Goal: Information Seeking & Learning: Learn about a topic

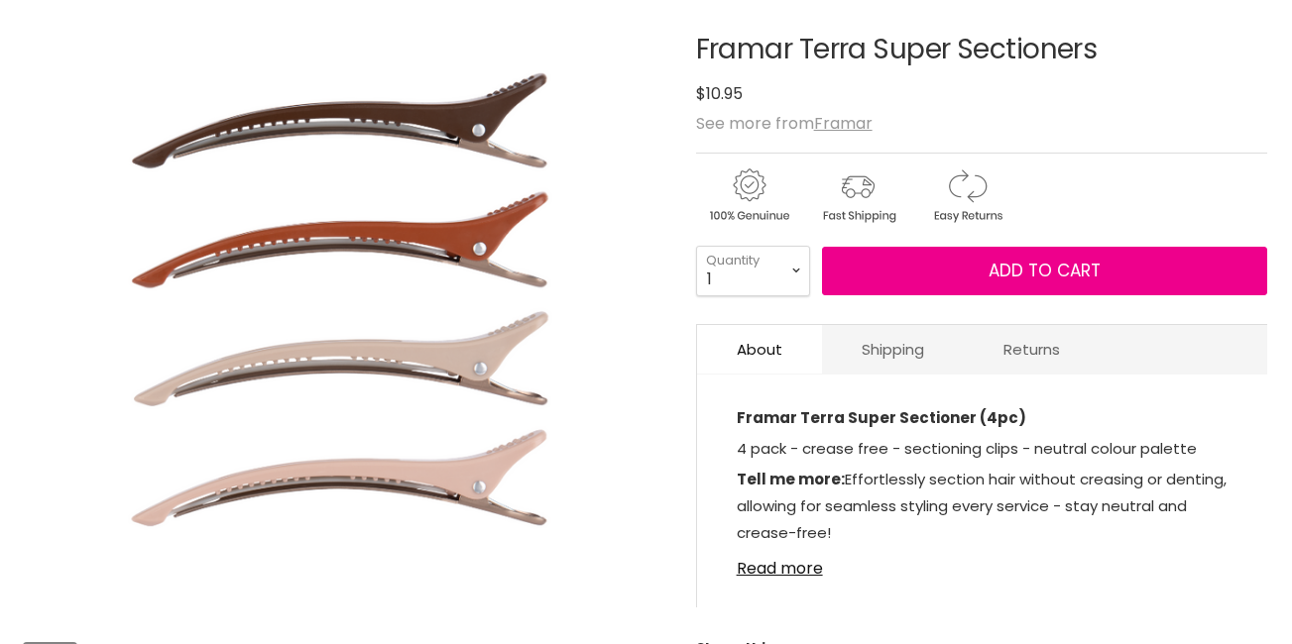
scroll to position [255, 0]
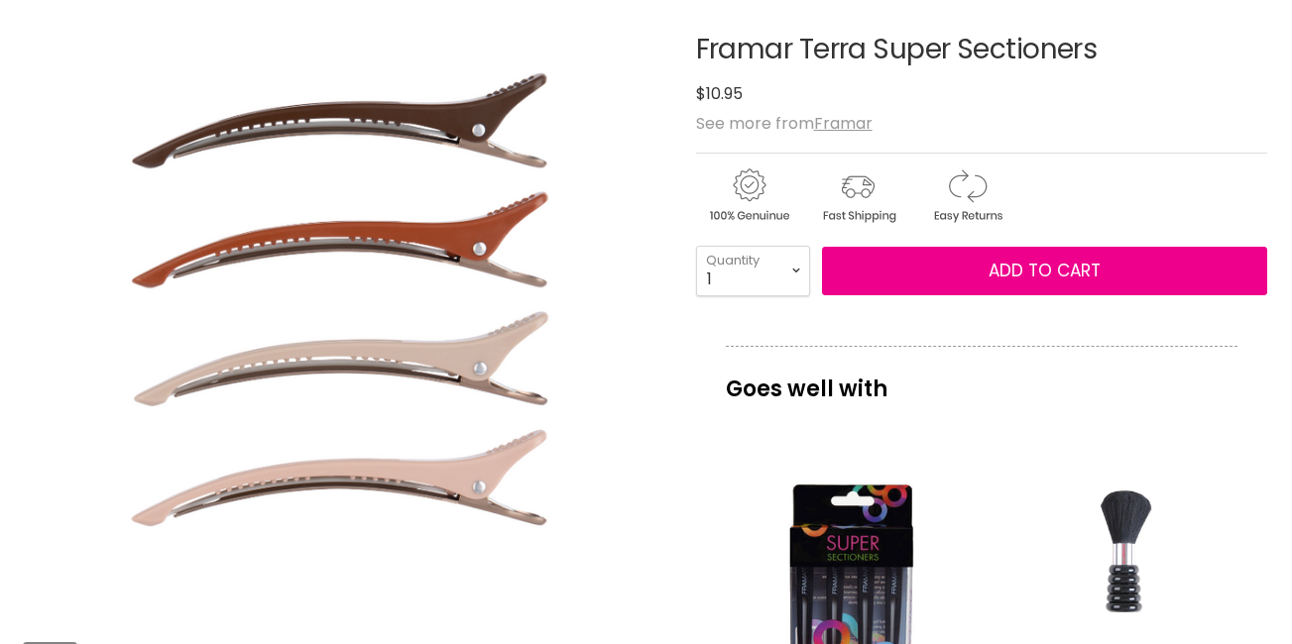
click at [741, 65] on h1 "Framar Terra Super Sectioners" at bounding box center [981, 50] width 571 height 31
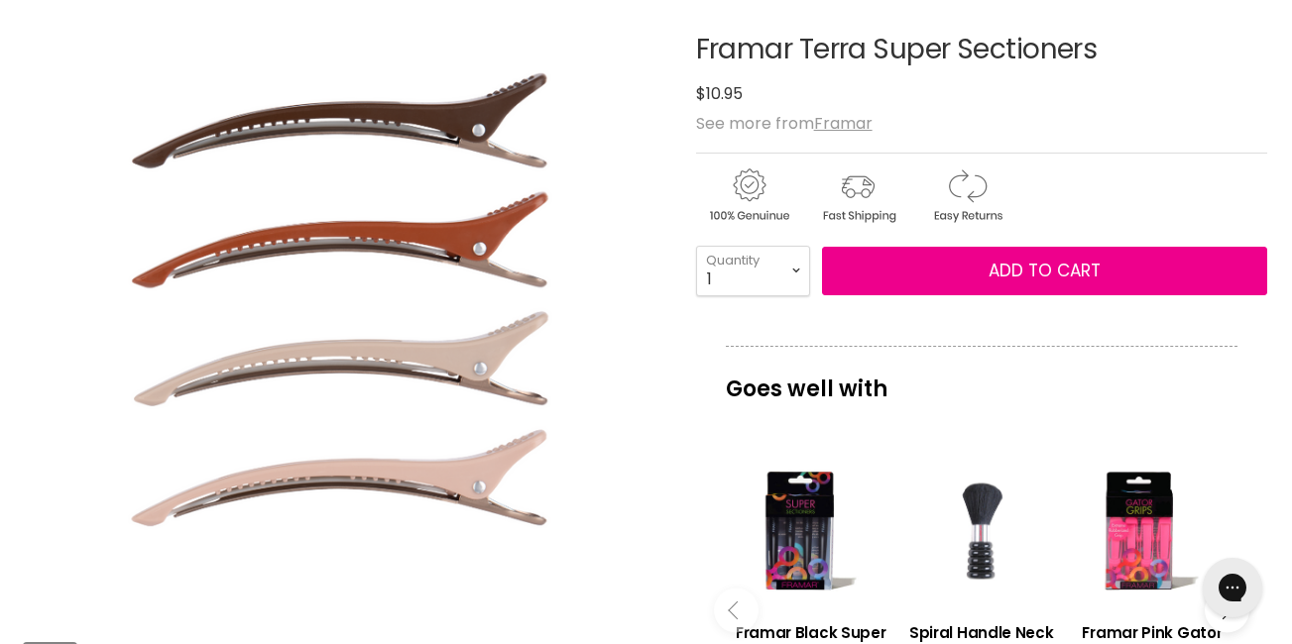
scroll to position [0, 0]
drag, startPoint x: 741, startPoint y: 111, endPoint x: 975, endPoint y: 162, distance: 239.3
click at [975, 107] on div "$10.95" at bounding box center [981, 93] width 571 height 27
drag, startPoint x: 694, startPoint y: 104, endPoint x: 1146, endPoint y: 74, distance: 453.0
click at [1146, 74] on article "Click or scroll to zoom Tap or pinch to zoom Click or scroll to zoom" at bounding box center [646, 586] width 1242 height 1202
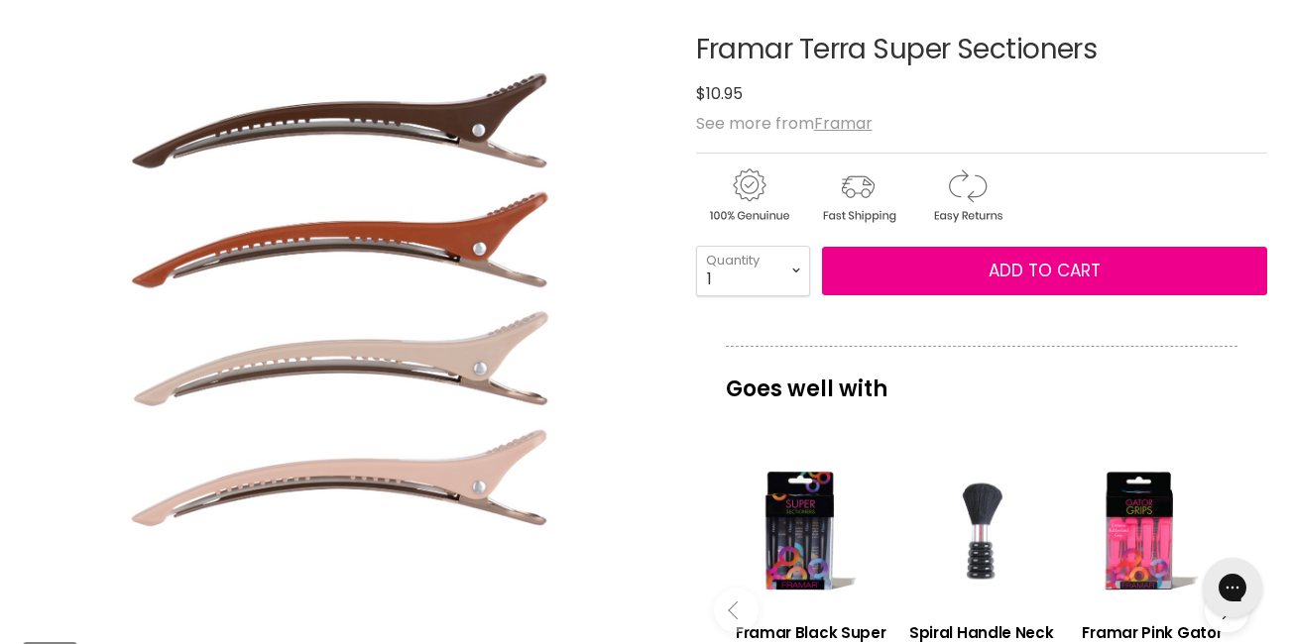
click at [890, 107] on div "$10.95" at bounding box center [981, 93] width 571 height 27
drag, startPoint x: 700, startPoint y: 147, endPoint x: 914, endPoint y: 183, distance: 217.2
click at [914, 183] on div "Framar Terra Super Sectioners No reviews $10.95 See more from Framar 1 2 3" at bounding box center [981, 586] width 571 height 1202
drag, startPoint x: 914, startPoint y: 183, endPoint x: 847, endPoint y: 140, distance: 80.3
click at [847, 107] on div "$10.95" at bounding box center [981, 93] width 571 height 27
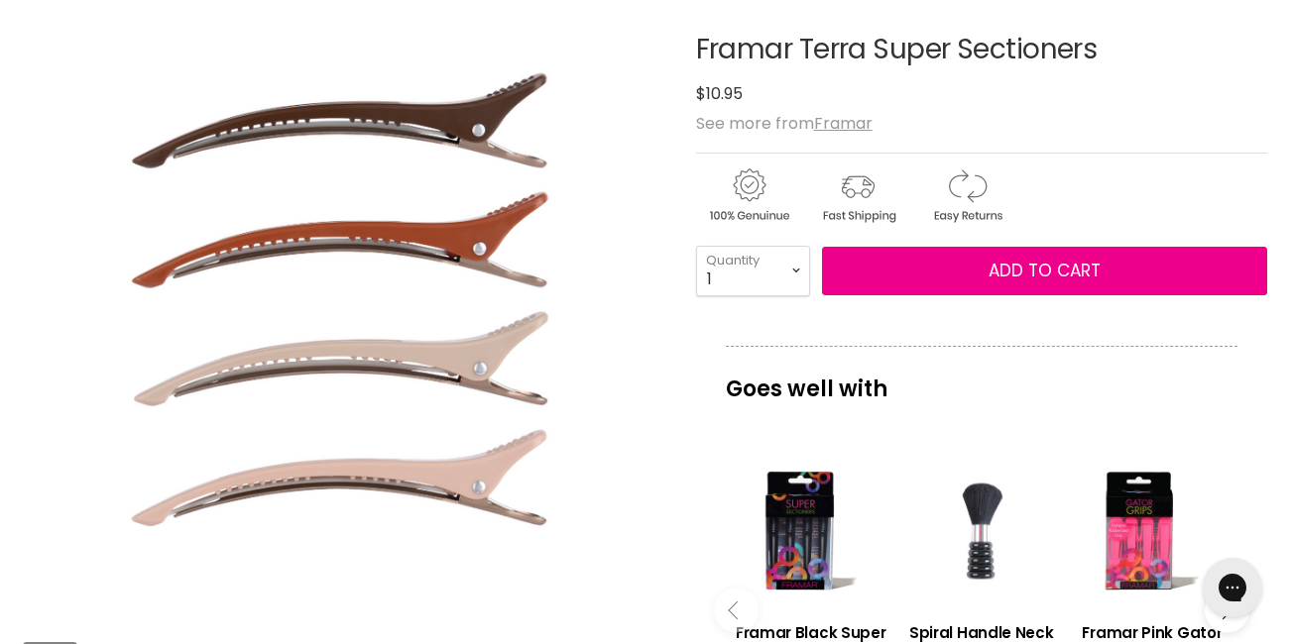
click at [847, 107] on div "$10.95" at bounding box center [981, 93] width 571 height 27
drag, startPoint x: 847, startPoint y: 140, endPoint x: 801, endPoint y: 108, distance: 55.5
click at [801, 65] on h1 "Framar Terra Super Sectioners" at bounding box center [981, 50] width 571 height 31
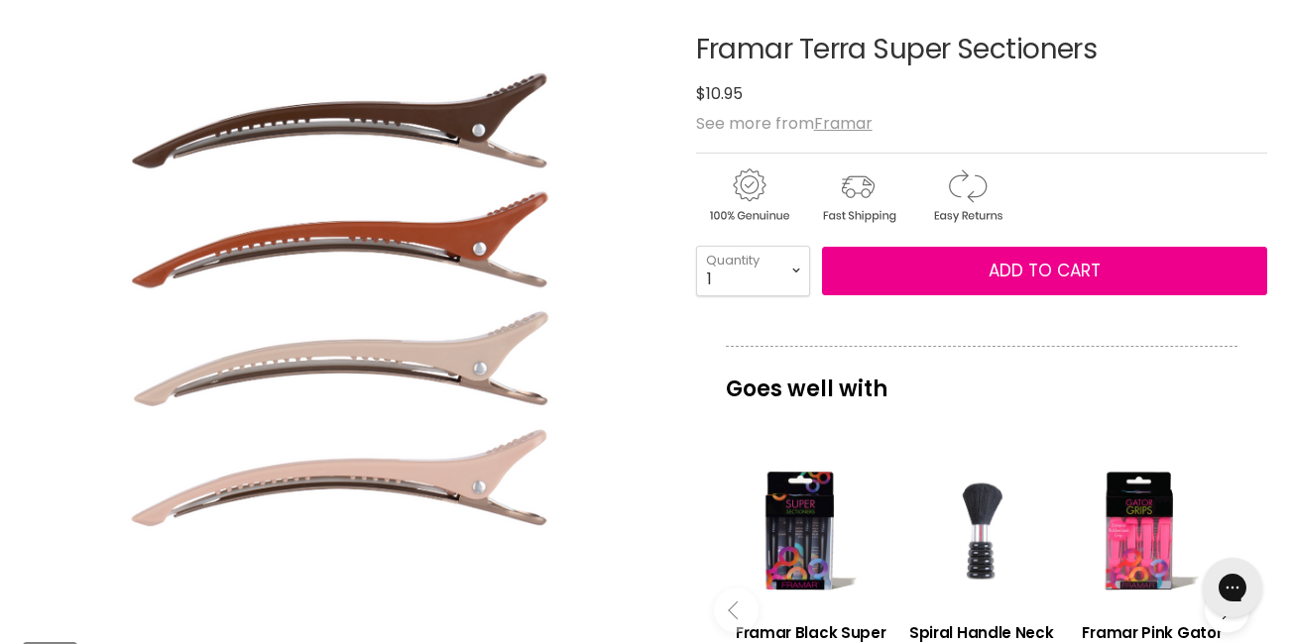
copy h1 "Terra"
click at [986, 65] on h1 "Framar Terra Super Sectioners" at bounding box center [981, 50] width 571 height 31
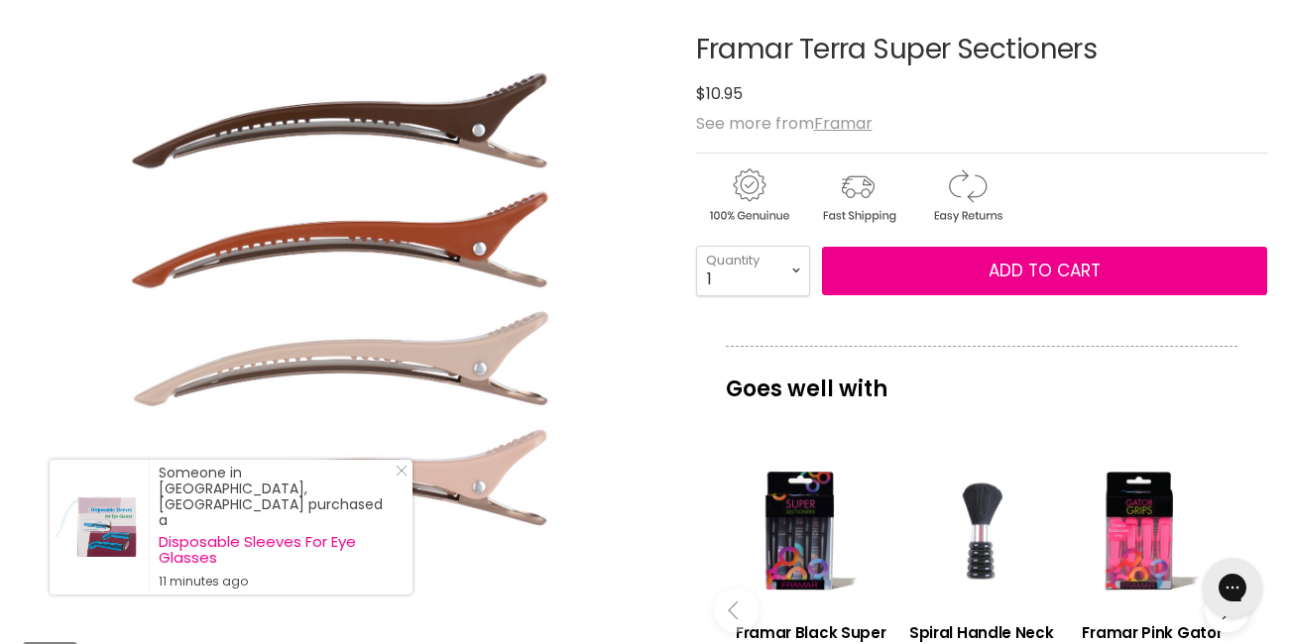
drag, startPoint x: 986, startPoint y: 119, endPoint x: 900, endPoint y: 96, distance: 89.2
click at [900, 65] on h1 "Framar Terra Super Sectioners" at bounding box center [981, 50] width 571 height 31
drag, startPoint x: 700, startPoint y: 102, endPoint x: 1114, endPoint y: 85, distance: 414.7
click at [1114, 85] on div "Framar Terra Super Sectioners No reviews $10.95 See more from Framar 1 2 3" at bounding box center [981, 586] width 571 height 1202
click at [892, 107] on div "$10.95" at bounding box center [981, 93] width 571 height 27
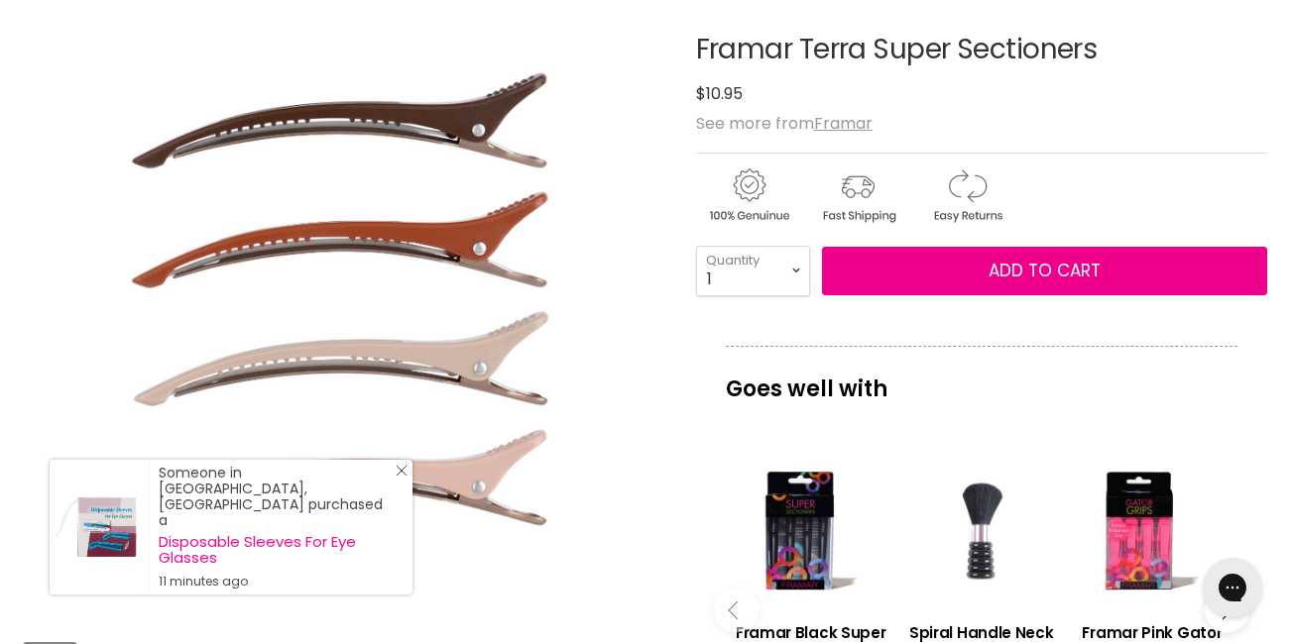
click at [402, 477] on icon "Close Icon" at bounding box center [402, 471] width 12 height 12
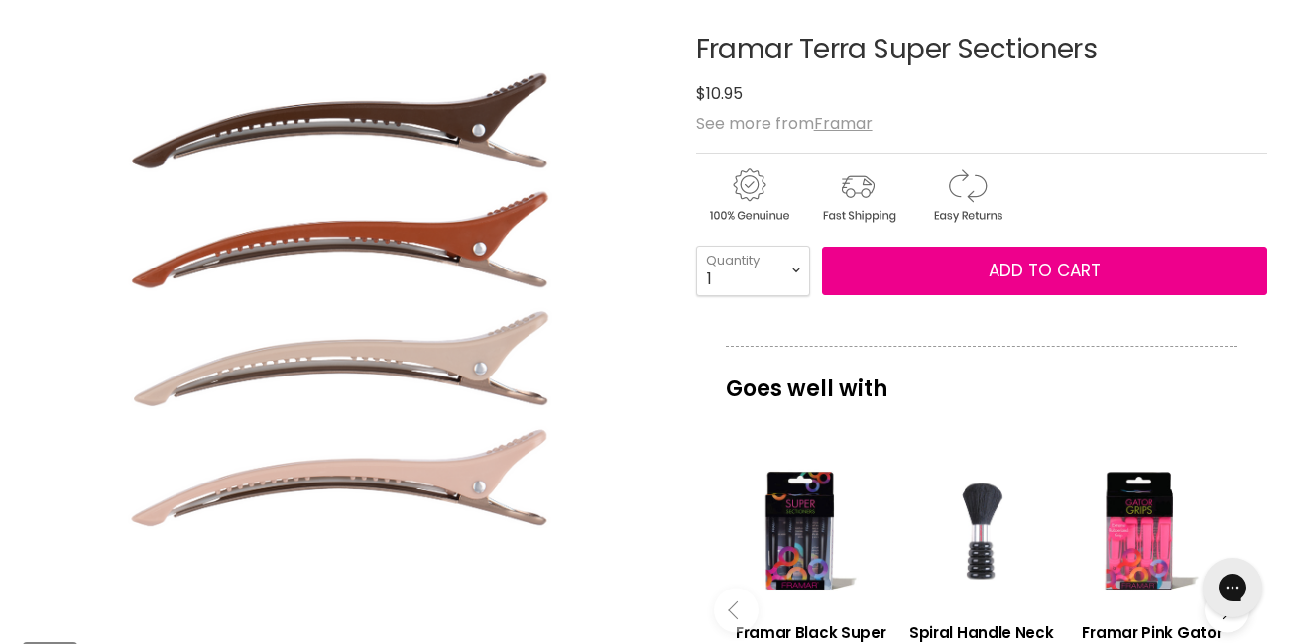
click at [773, 65] on h1 "Framar Terra Super Sectioners" at bounding box center [981, 50] width 571 height 31
copy div "Framar Terra Super Sectioners No reviews"
click at [983, 107] on div "$10.95" at bounding box center [981, 93] width 571 height 27
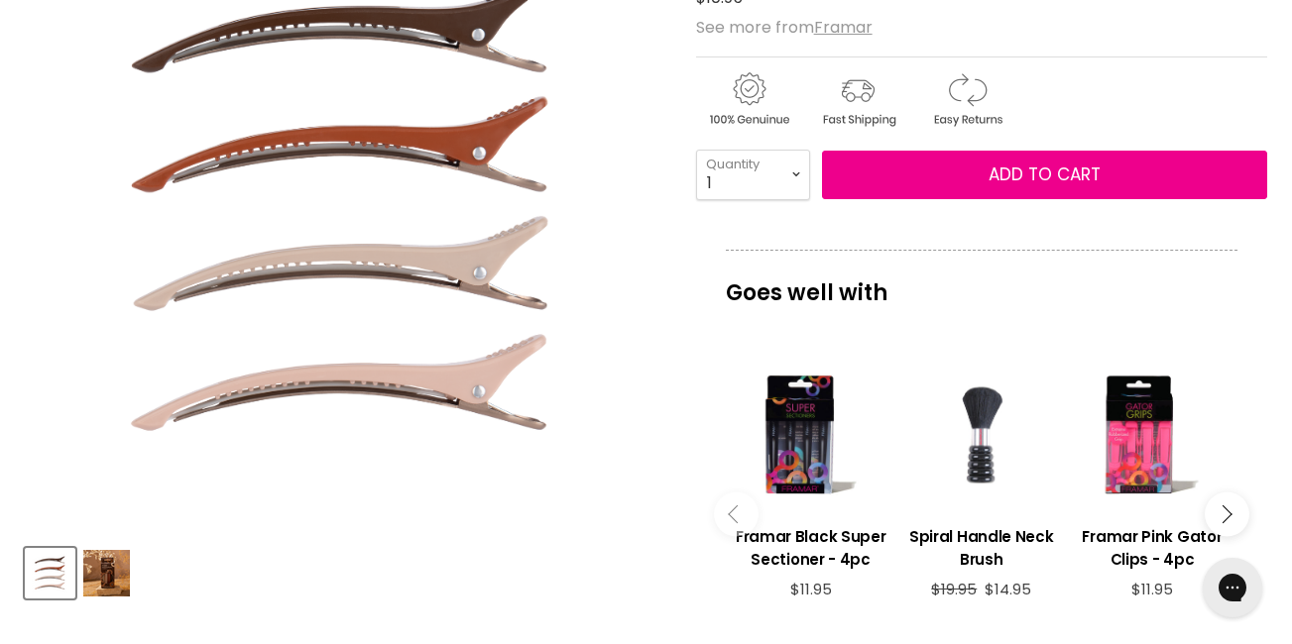
scroll to position [164, 0]
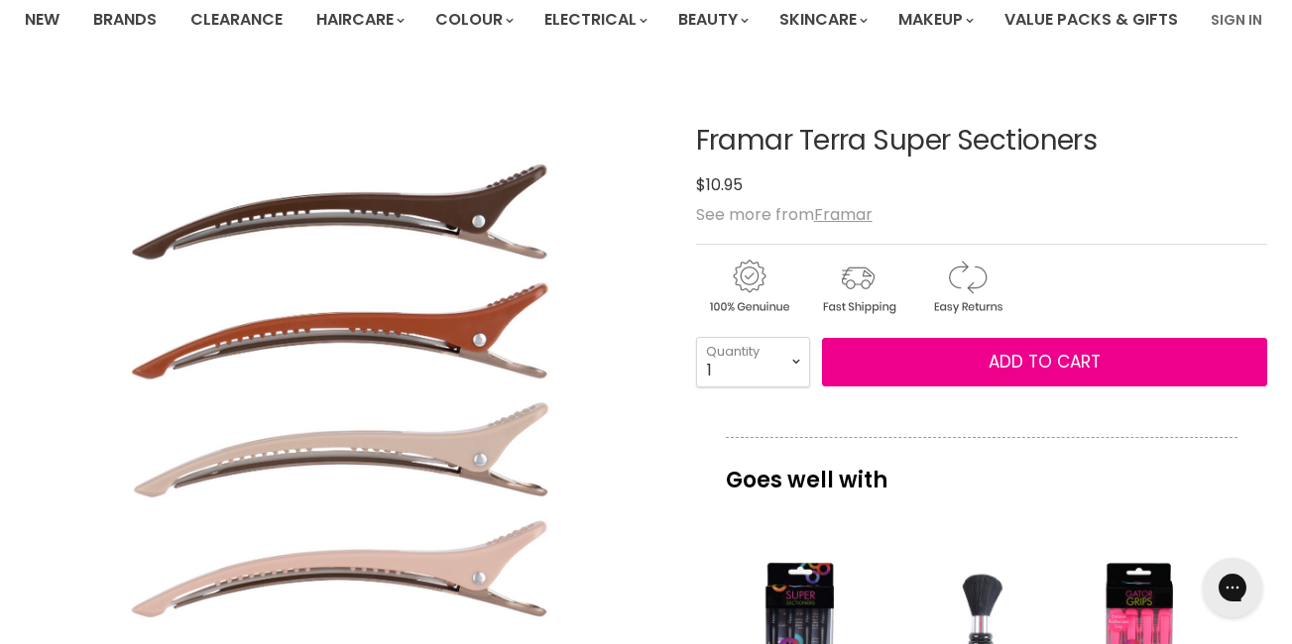
drag, startPoint x: 709, startPoint y: 193, endPoint x: 909, endPoint y: 193, distance: 200.2
click at [909, 157] on h1 "Framar Terra Super Sectioners" at bounding box center [981, 141] width 571 height 31
drag, startPoint x: 696, startPoint y: 196, endPoint x: 1130, endPoint y: 192, distance: 434.2
click at [1130, 157] on h1 "Framar Terra Super Sectioners" at bounding box center [981, 141] width 571 height 31
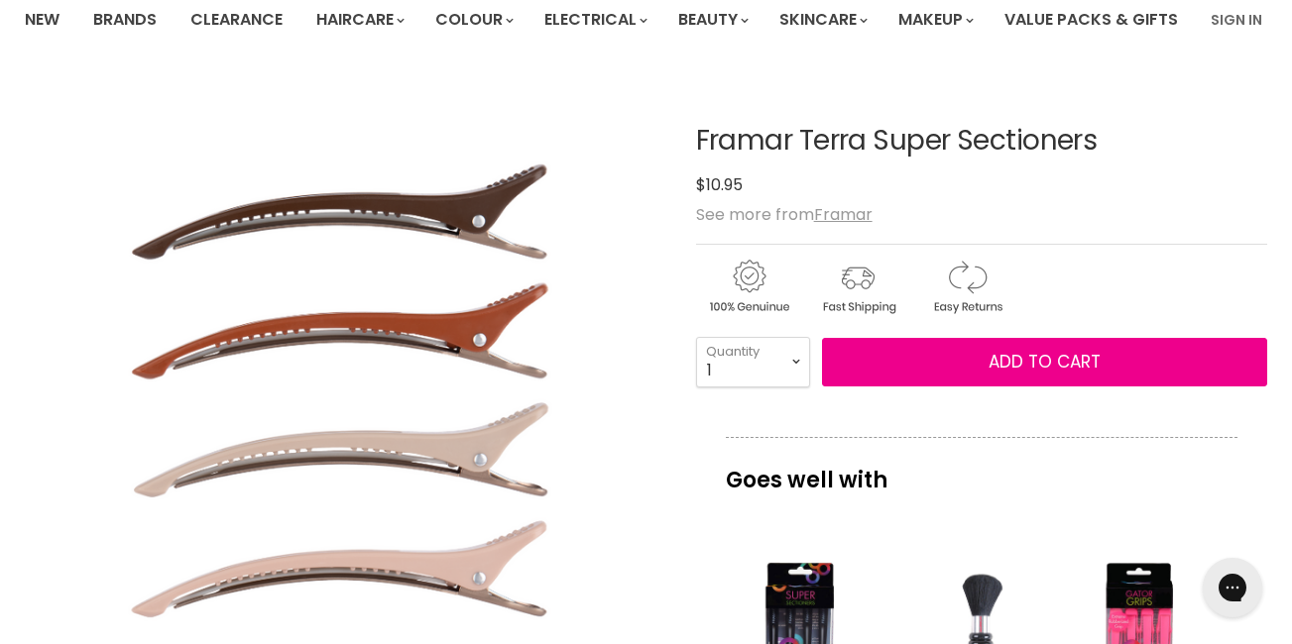
click at [1130, 157] on h1 "Framar Terra Super Sectioners" at bounding box center [981, 141] width 571 height 31
click at [877, 157] on h1 "Framar Terra Super Sectioners" at bounding box center [981, 141] width 571 height 31
drag, startPoint x: 877, startPoint y: 195, endPoint x: 823, endPoint y: 187, distance: 55.1
click at [823, 157] on h1 "Framar Terra Super Sectioners" at bounding box center [981, 141] width 571 height 31
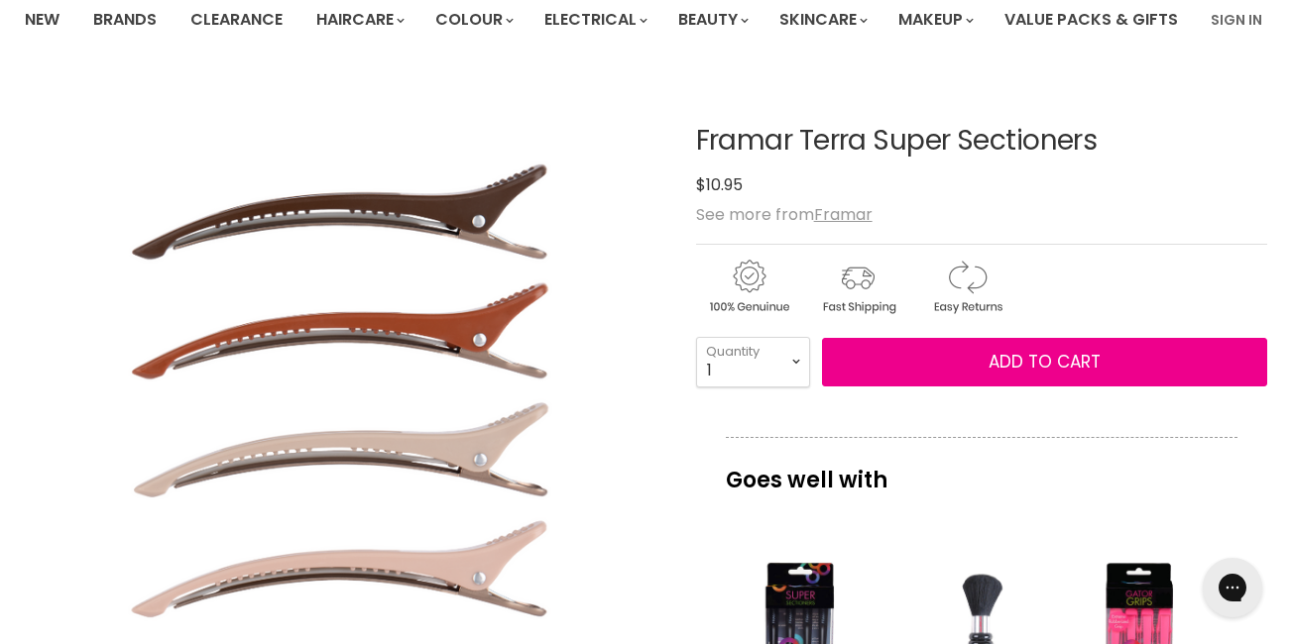
click at [823, 157] on h1 "Framar Terra Super Sectioners" at bounding box center [981, 141] width 571 height 31
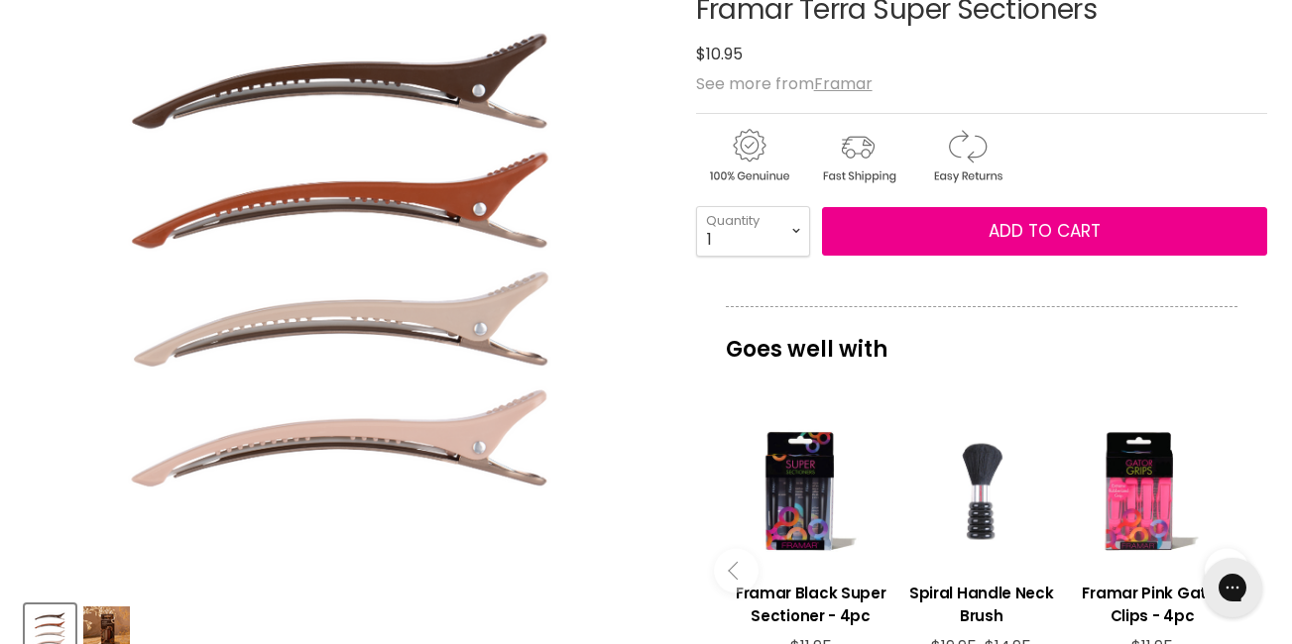
scroll to position [205, 0]
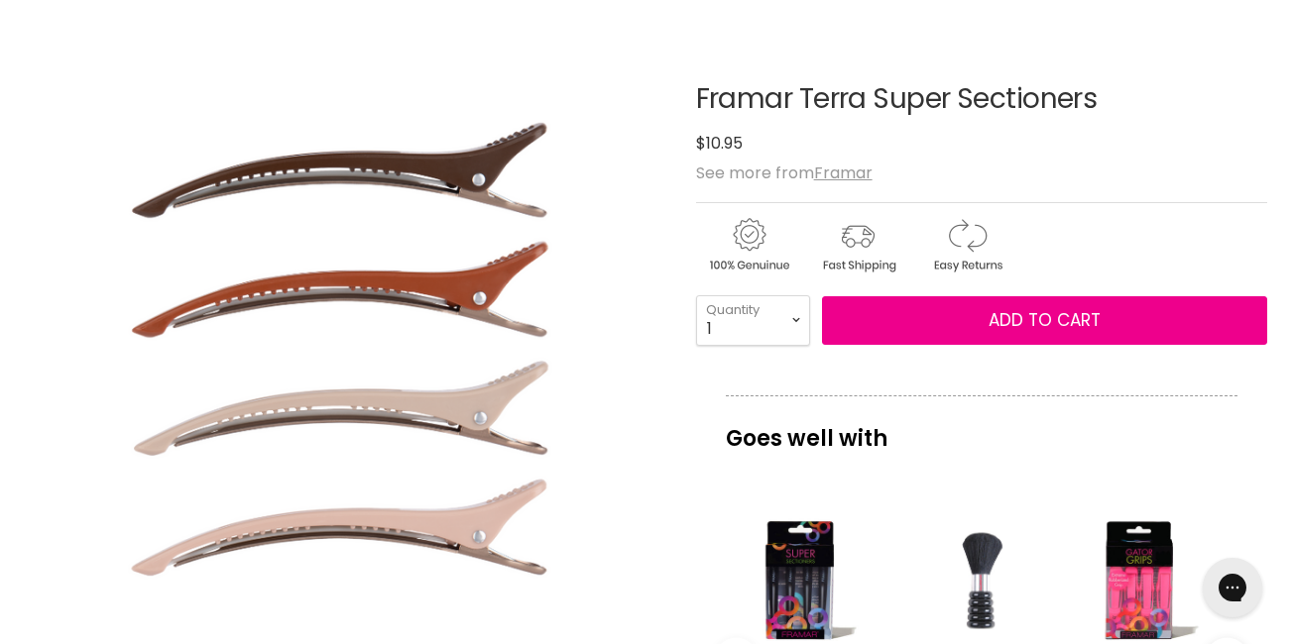
drag, startPoint x: 693, startPoint y: 156, endPoint x: 1203, endPoint y: 160, distance: 510.5
click at [1203, 160] on article "Click or scroll to zoom Tap or pinch to zoom Click or scroll to zoom" at bounding box center [646, 636] width 1242 height 1202
click at [1203, 115] on h1 "Framar Terra Super Sectioners" at bounding box center [981, 99] width 571 height 31
click at [951, 157] on div "$10.95" at bounding box center [981, 143] width 571 height 27
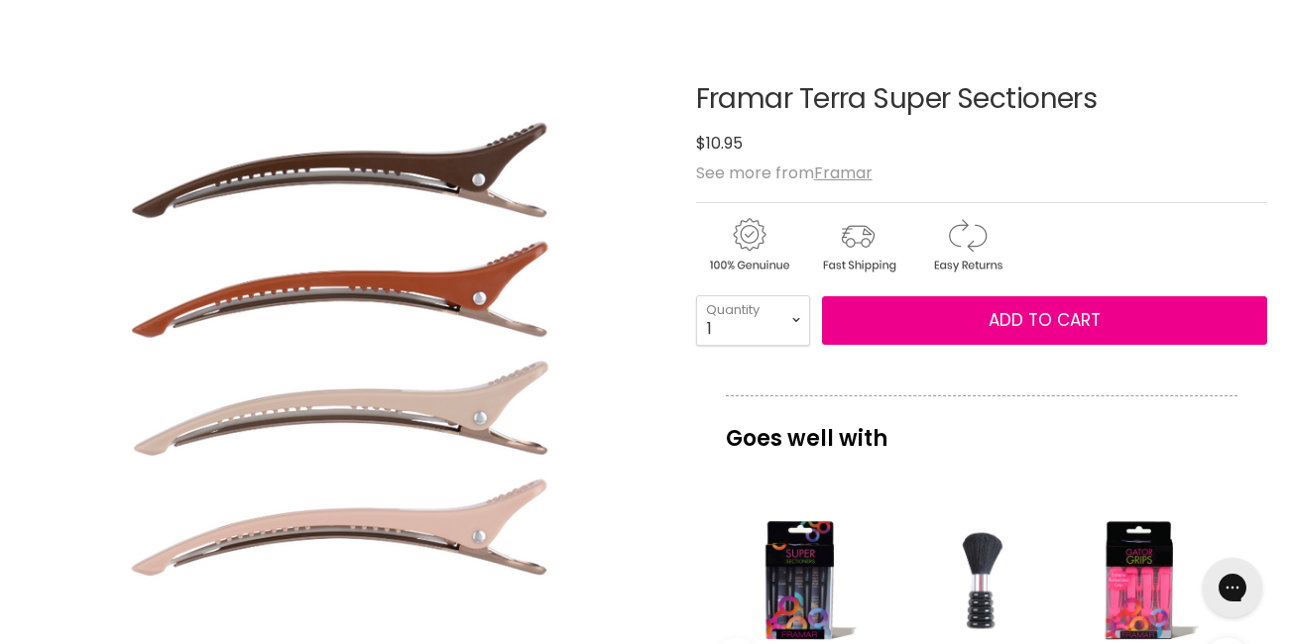
drag, startPoint x: 951, startPoint y: 194, endPoint x: 889, endPoint y: 159, distance: 71.1
click at [889, 158] on div "Framar Terra Super Sectioners No reviews $10.95" at bounding box center [981, 120] width 571 height 73
click at [889, 115] on h1 "Framar Terra Super Sectioners" at bounding box center [981, 99] width 571 height 31
drag, startPoint x: 889, startPoint y: 159, endPoint x: 853, endPoint y: 155, distance: 36.9
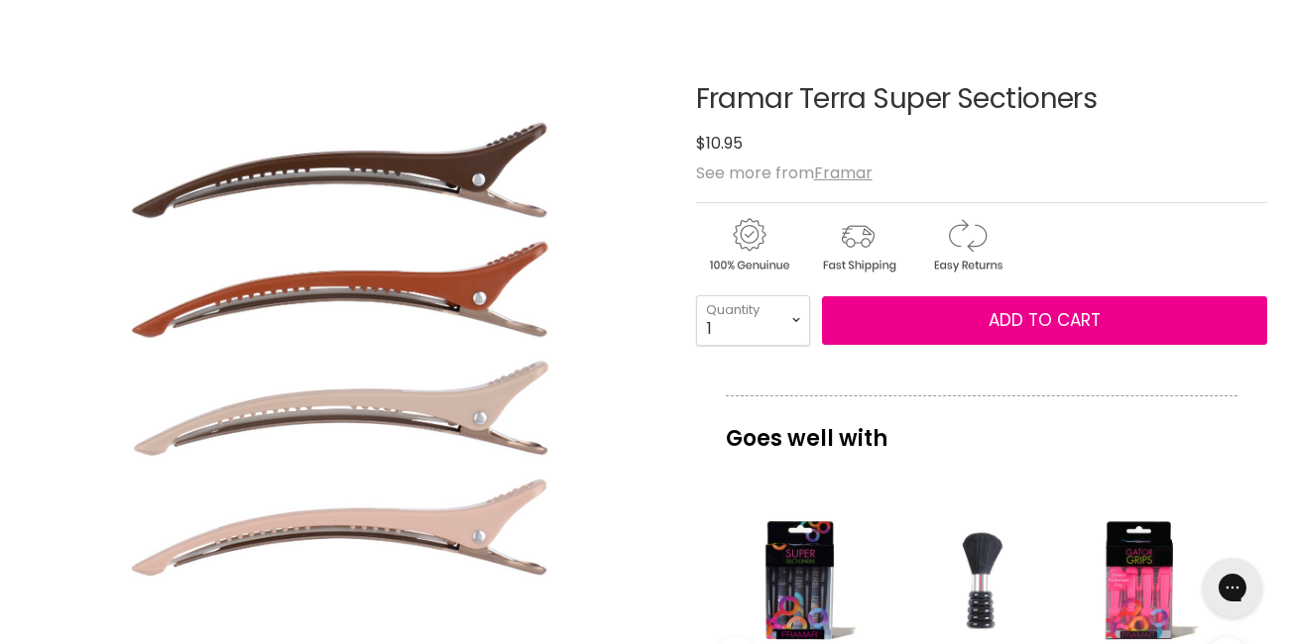
click at [853, 115] on h1 "Framar Terra Super Sectioners" at bounding box center [981, 99] width 571 height 31
click at [771, 115] on h1 "Framar Terra Super Sectioners" at bounding box center [981, 99] width 571 height 31
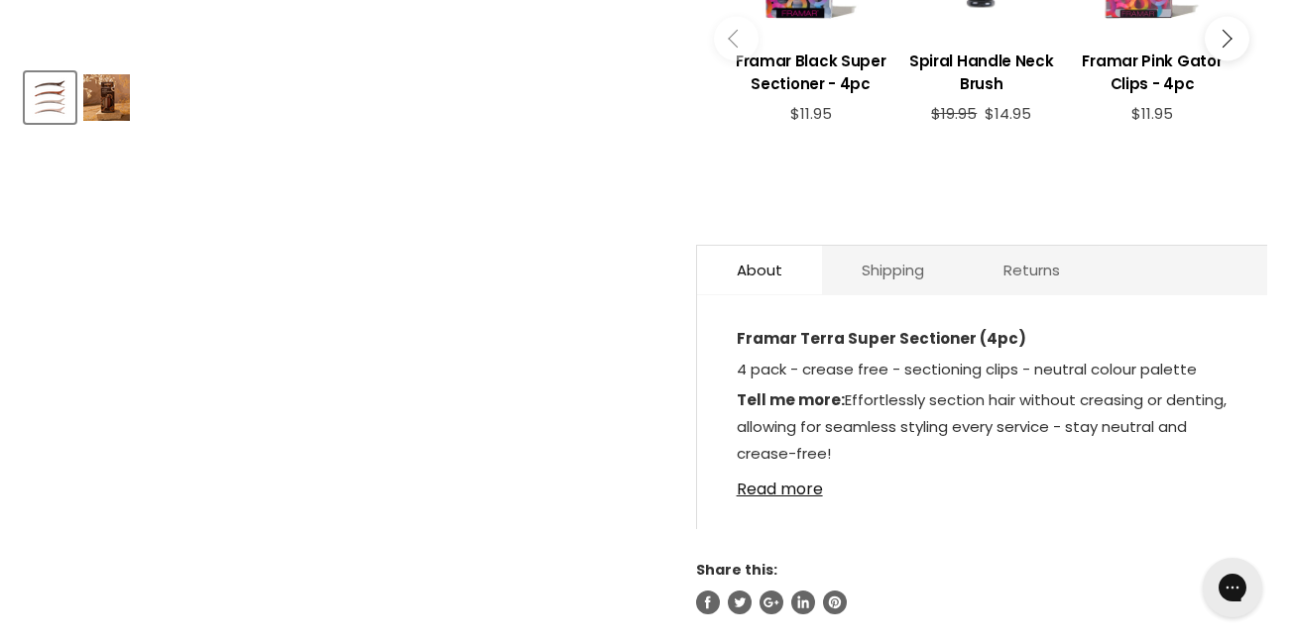
scroll to position [858, 0]
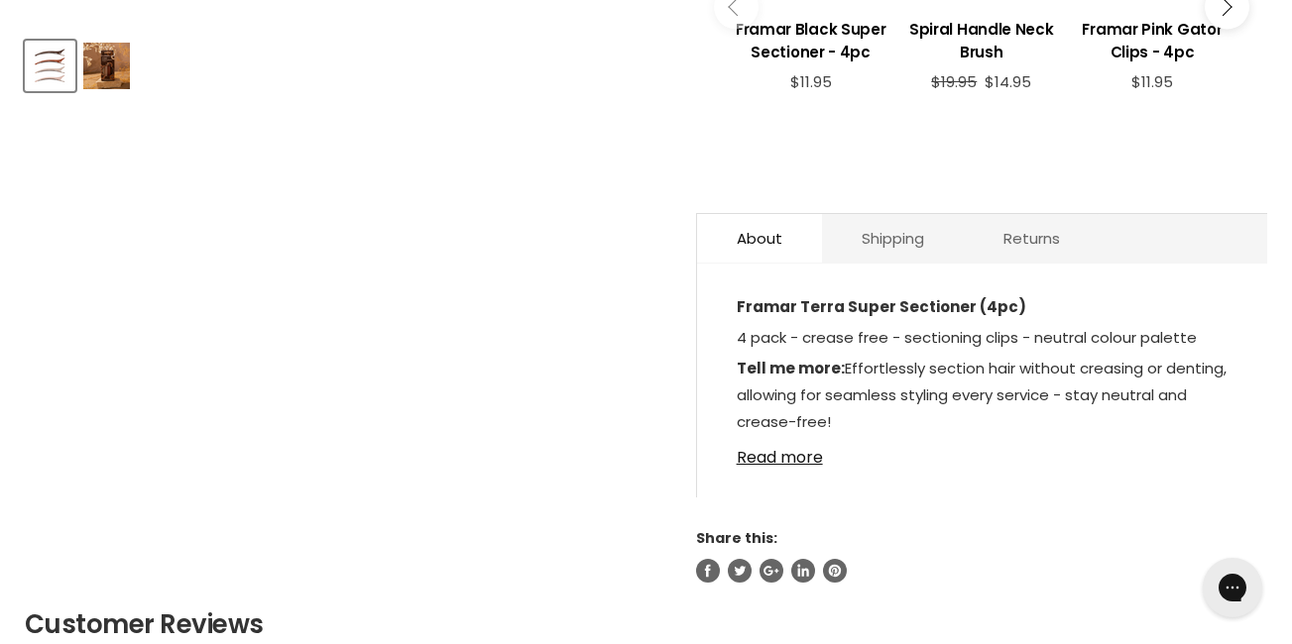
drag, startPoint x: 738, startPoint y: 337, endPoint x: 967, endPoint y: 443, distance: 252.4
click at [967, 437] on div "Framar Terra Super Sectioner (4pc) 4 pack - crease free - sectioning clips - ne…" at bounding box center [982, 365] width 491 height 144
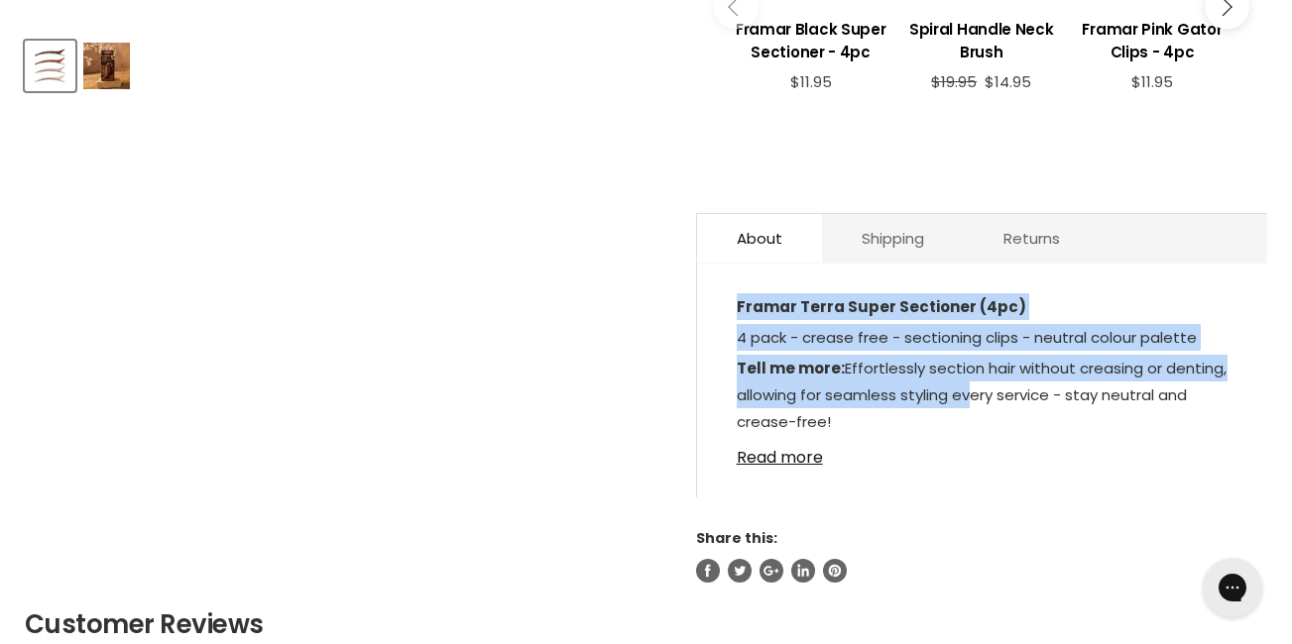
drag, startPoint x: 967, startPoint y: 443, endPoint x: 873, endPoint y: 442, distance: 93.2
click at [873, 439] on p "Tell me more: Effortlessly section hair without creasing or denting, allowing f…" at bounding box center [982, 397] width 491 height 84
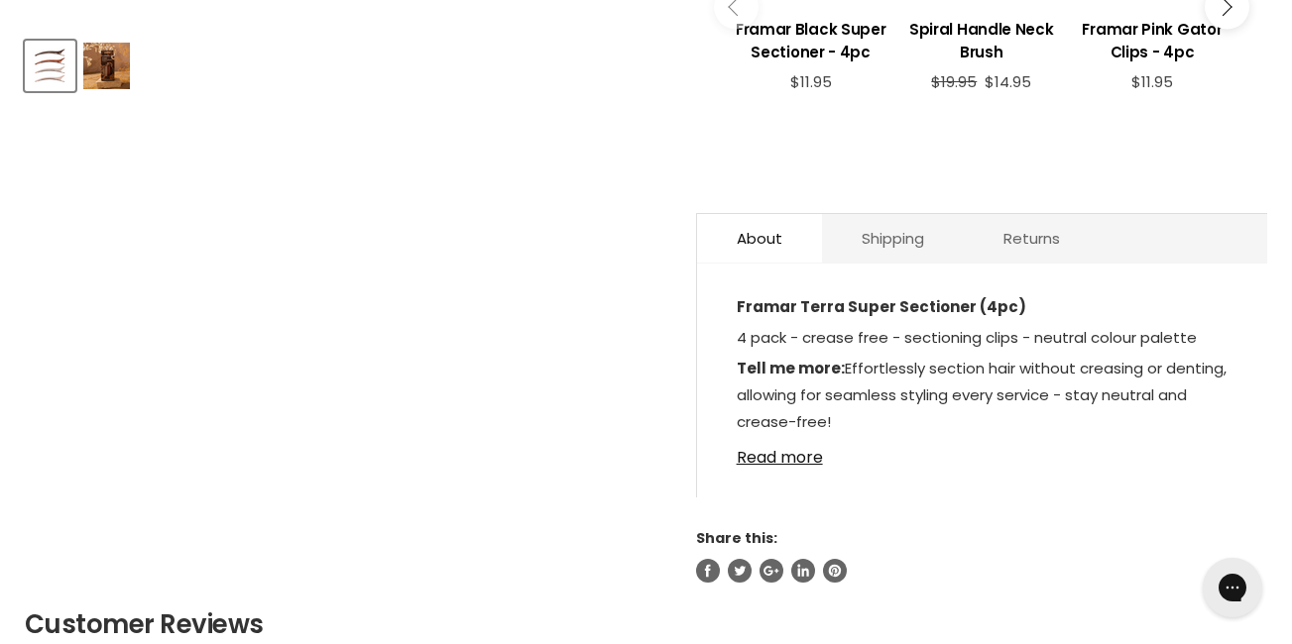
click at [737, 317] on strong "Framar Terra Super Sectioner (4pc)" at bounding box center [881, 306] width 289 height 21
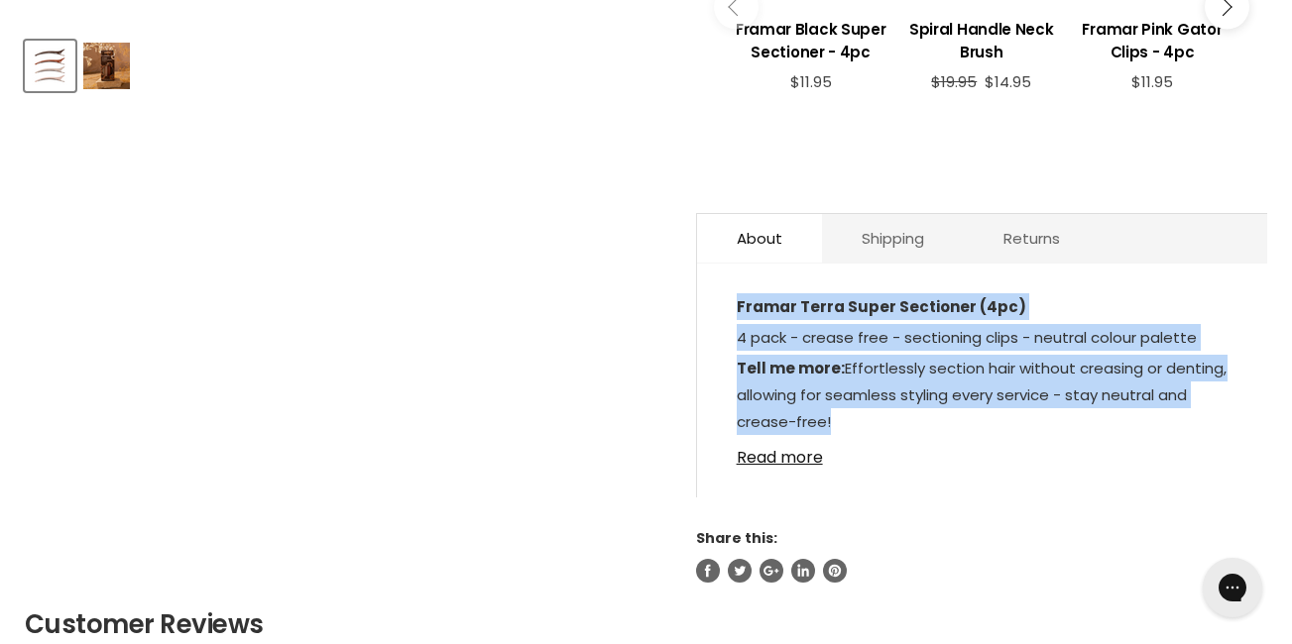
drag, startPoint x: 737, startPoint y: 338, endPoint x: 884, endPoint y: 454, distance: 187.8
click at [884, 437] on div "Framar Terra Super Sectioner (4pc) 4 pack - crease free - sectioning clips - ne…" at bounding box center [982, 365] width 491 height 144
click at [884, 439] on p "Tell me more: Effortlessly section hair without creasing or denting, allowing f…" at bounding box center [982, 397] width 491 height 84
drag, startPoint x: 734, startPoint y: 339, endPoint x: 908, endPoint y: 461, distance: 212.9
click at [908, 461] on div "Framar Terra Super Sectioner (4pc) 4 pack - crease free - sectioning clips - ne…" at bounding box center [982, 390] width 570 height 213
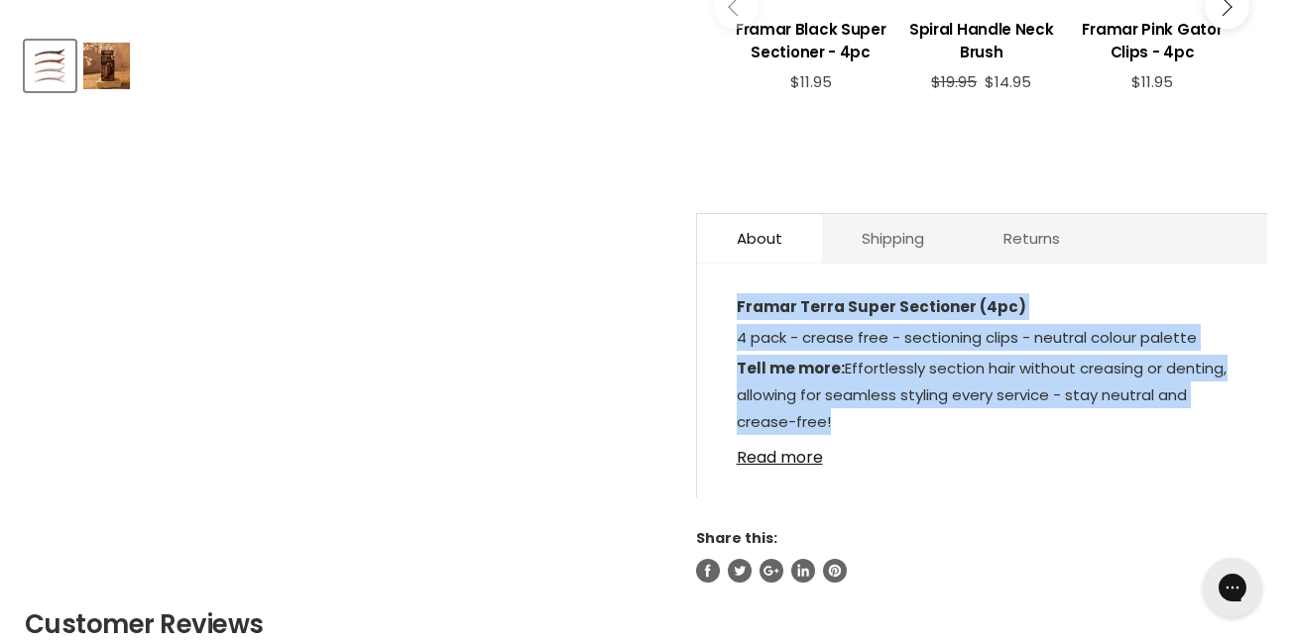
click at [908, 439] on p "Tell me more: Effortlessly section hair without creasing or denting, allowing f…" at bounding box center [982, 397] width 491 height 84
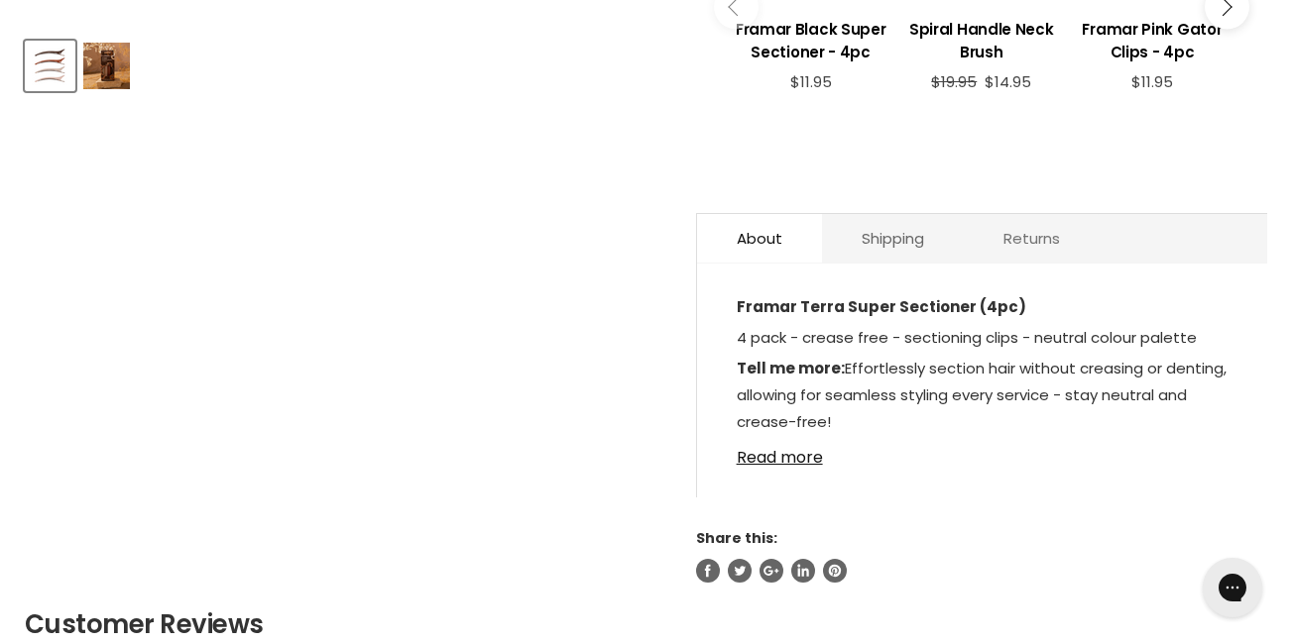
click at [1005, 263] on link "Returns" at bounding box center [1032, 238] width 136 height 49
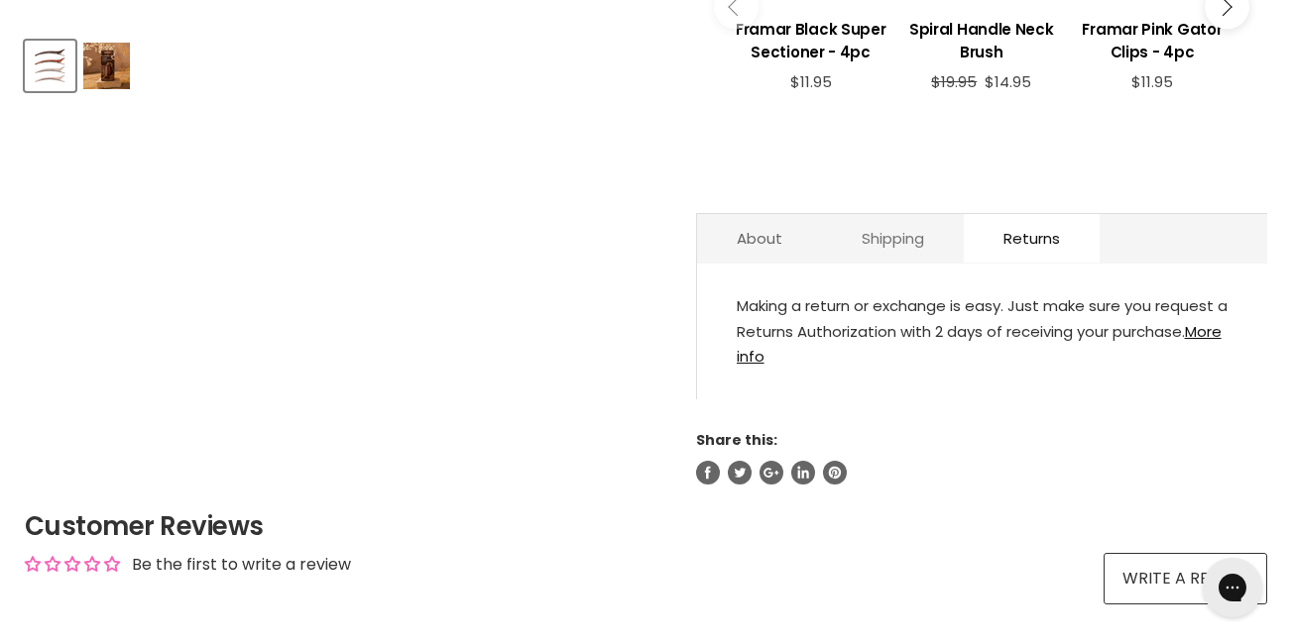
click at [928, 259] on link "Shipping" at bounding box center [893, 238] width 142 height 49
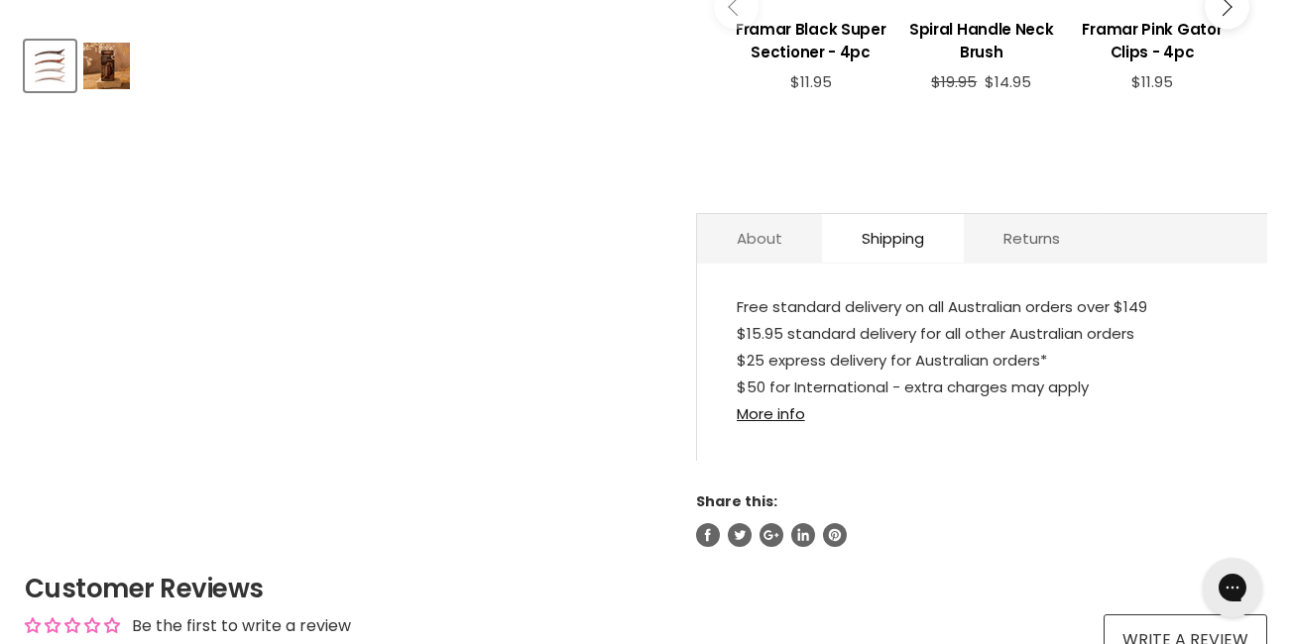
click at [788, 258] on link "About" at bounding box center [759, 238] width 125 height 49
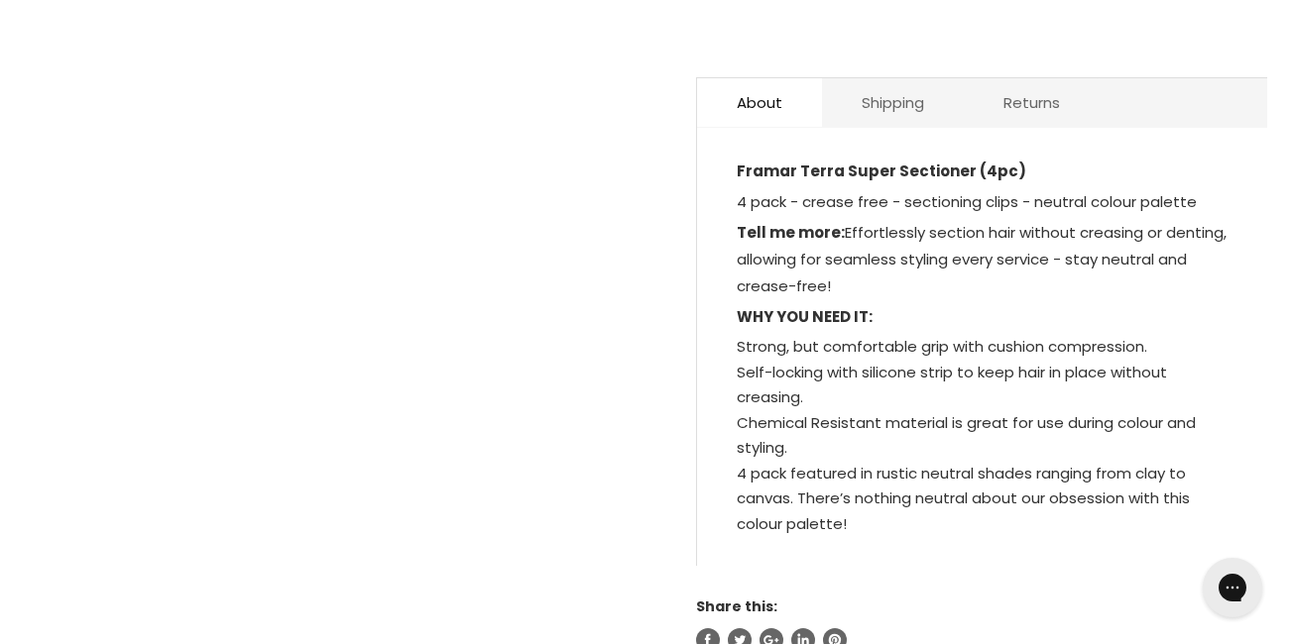
scroll to position [995, 0]
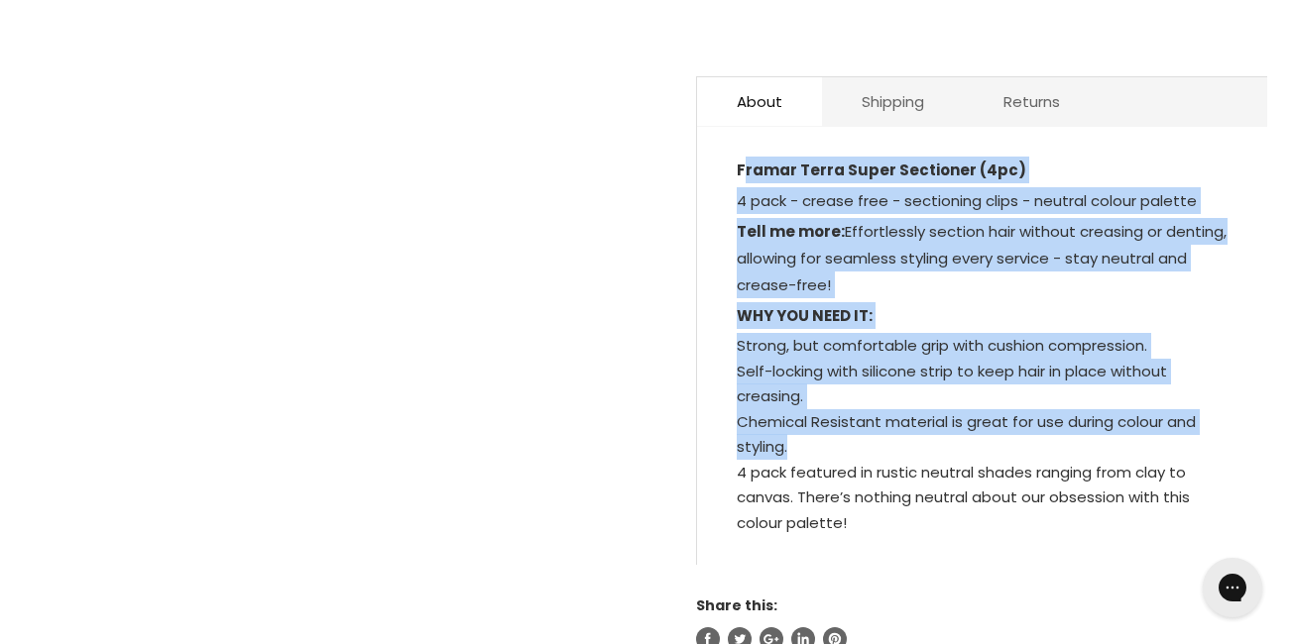
drag, startPoint x: 745, startPoint y: 199, endPoint x: 927, endPoint y: 462, distance: 319.2
click at [927, 462] on div "Framar Terra Super Sectioner (4pc) 4 pack - crease free - sectioning clips - ne…" at bounding box center [982, 346] width 491 height 379
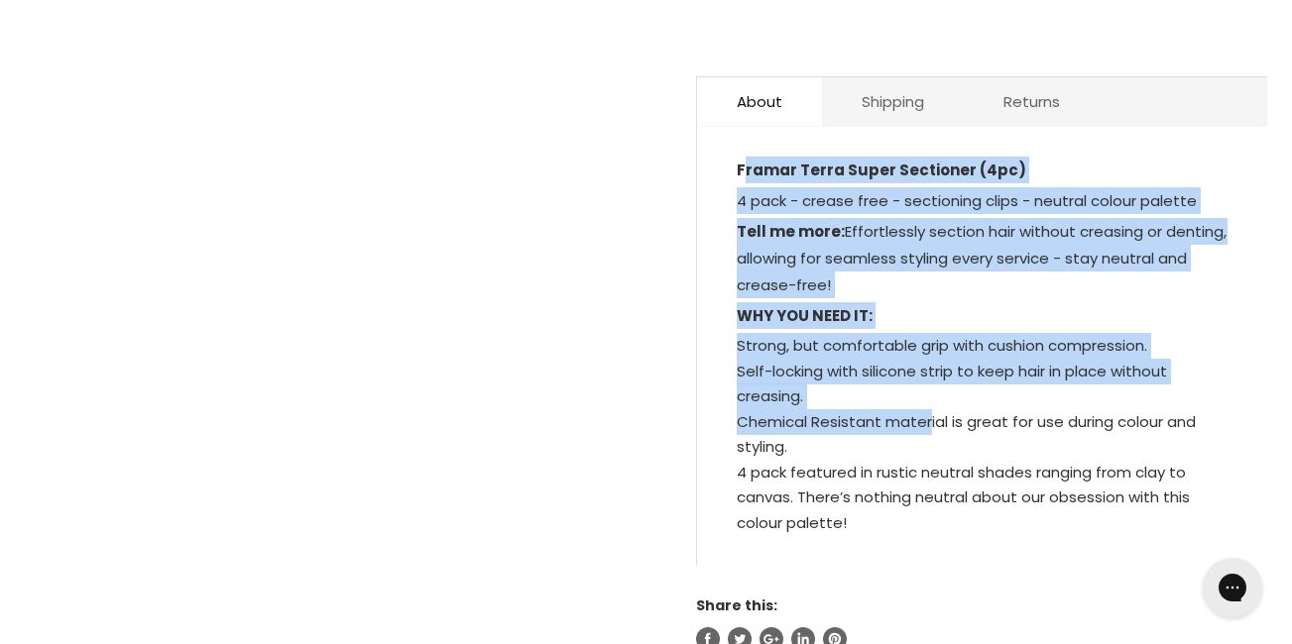
click at [927, 460] on li "Chemical Resistant material is great for use during colour and styling." at bounding box center [982, 434] width 491 height 51
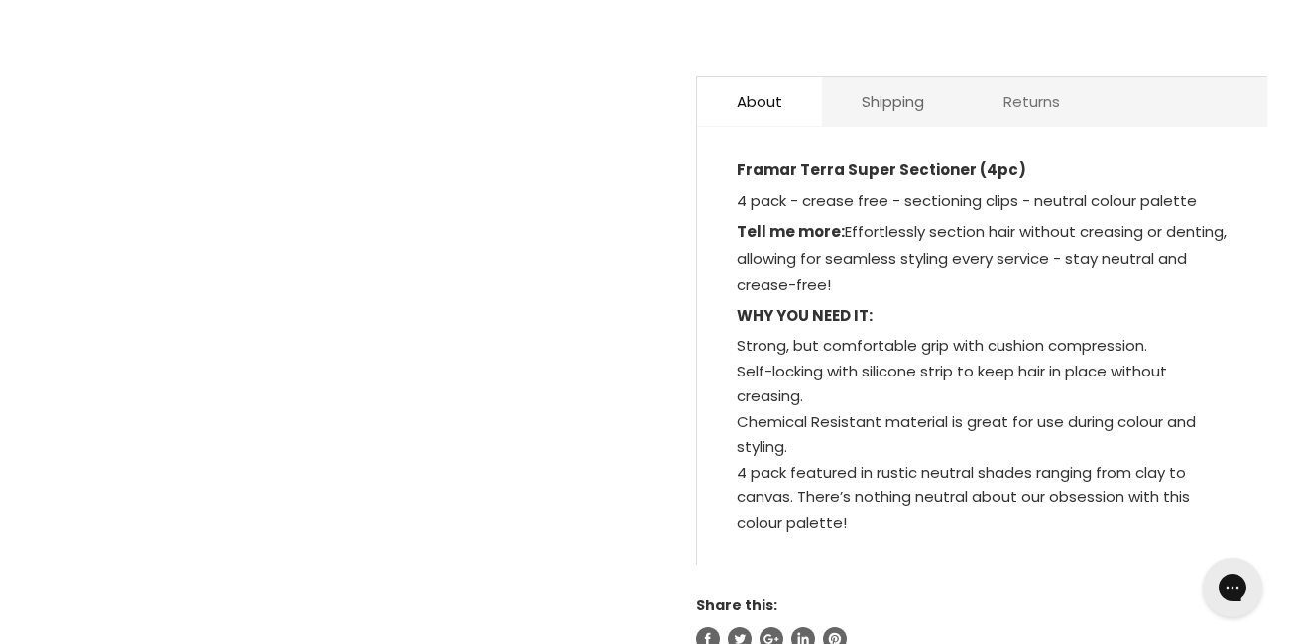
click at [1037, 126] on link "Returns" at bounding box center [1032, 101] width 136 height 49
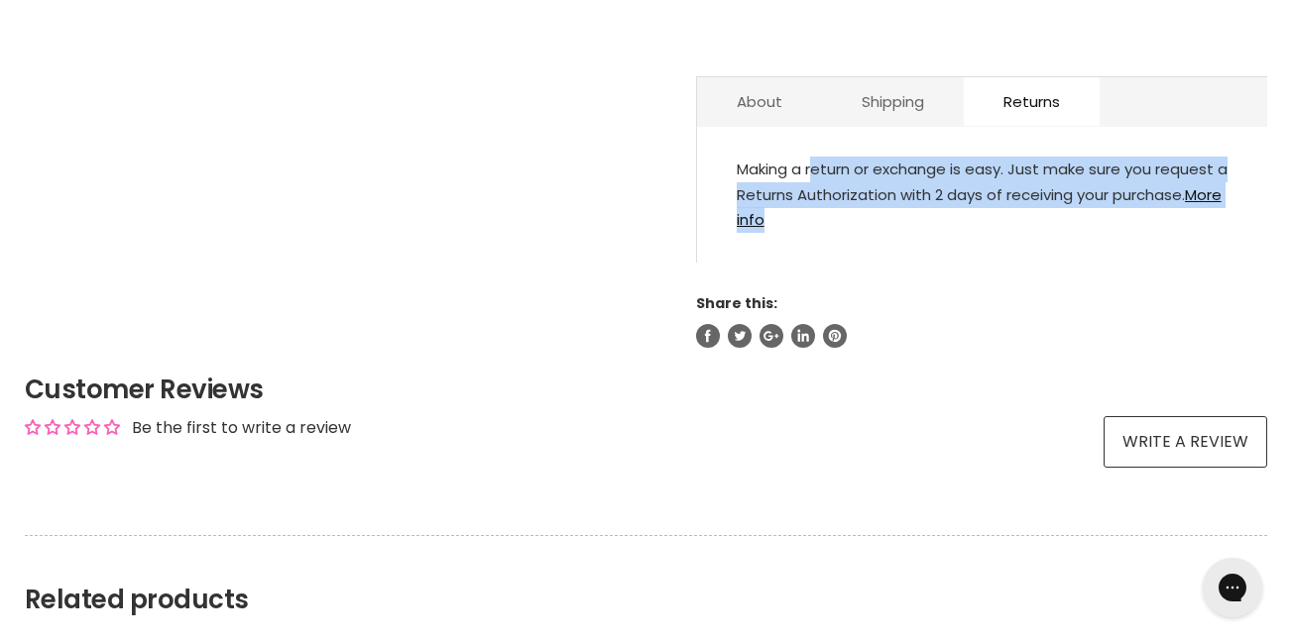
drag, startPoint x: 733, startPoint y: 199, endPoint x: 851, endPoint y: 270, distance: 137.4
click at [851, 263] on div "Making a return or exchange is easy. Just make sure you request a Returns Autho…" at bounding box center [982, 205] width 570 height 116
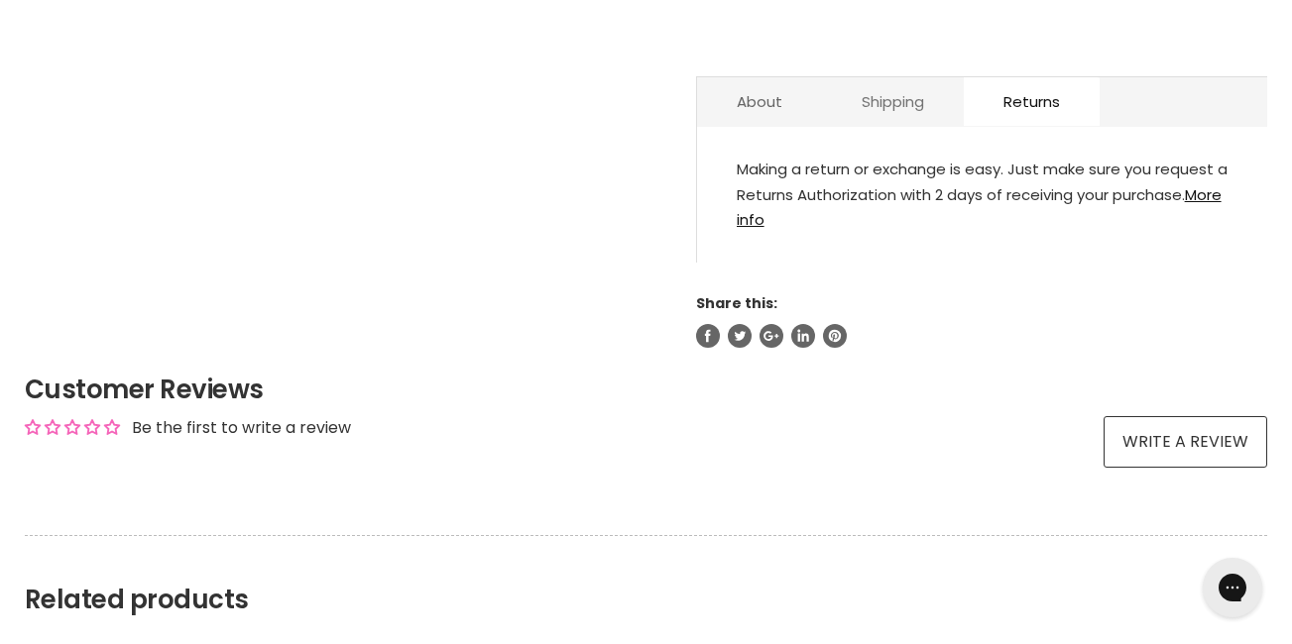
click at [893, 119] on link "Shipping" at bounding box center [893, 101] width 142 height 49
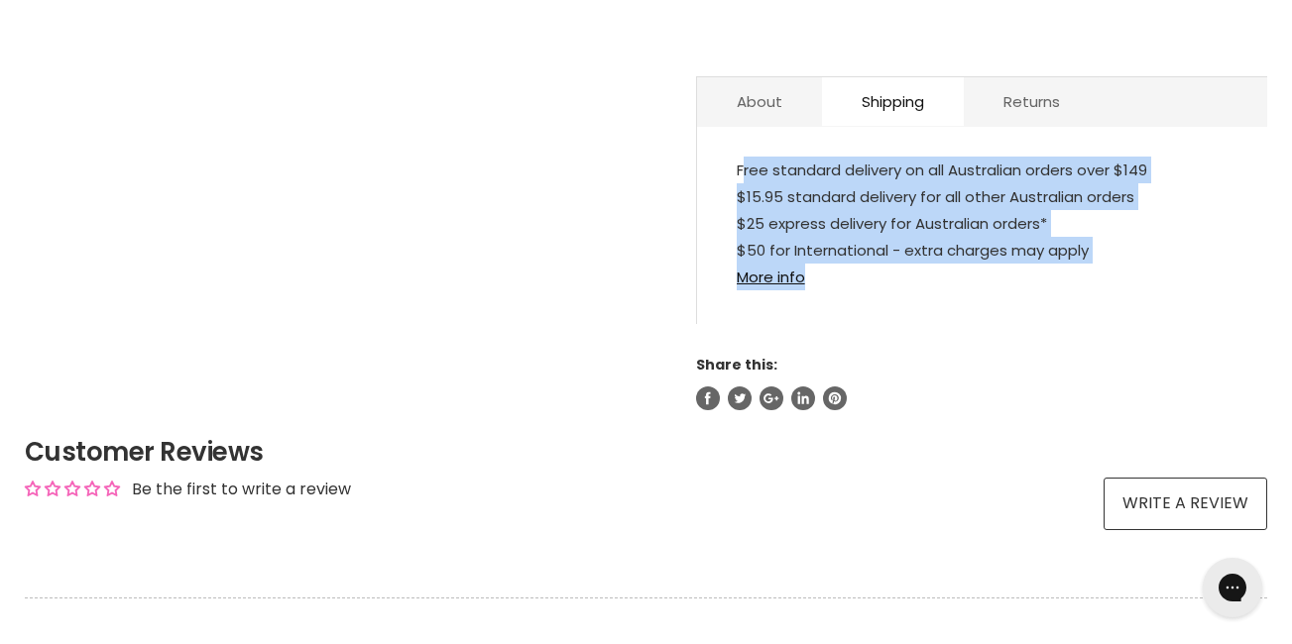
drag, startPoint x: 727, startPoint y: 201, endPoint x: 859, endPoint y: 305, distance: 168.8
click at [859, 305] on div "Free standard delivery on all Australian orders over $149 $15.95 standard deliv…" at bounding box center [982, 235] width 570 height 177
drag, startPoint x: 859, startPoint y: 305, endPoint x: 865, endPoint y: 316, distance: 12.4
click at [865, 294] on p "Free standard delivery on all Australian orders over $149 $15.95 standard deliv…" at bounding box center [982, 226] width 491 height 138
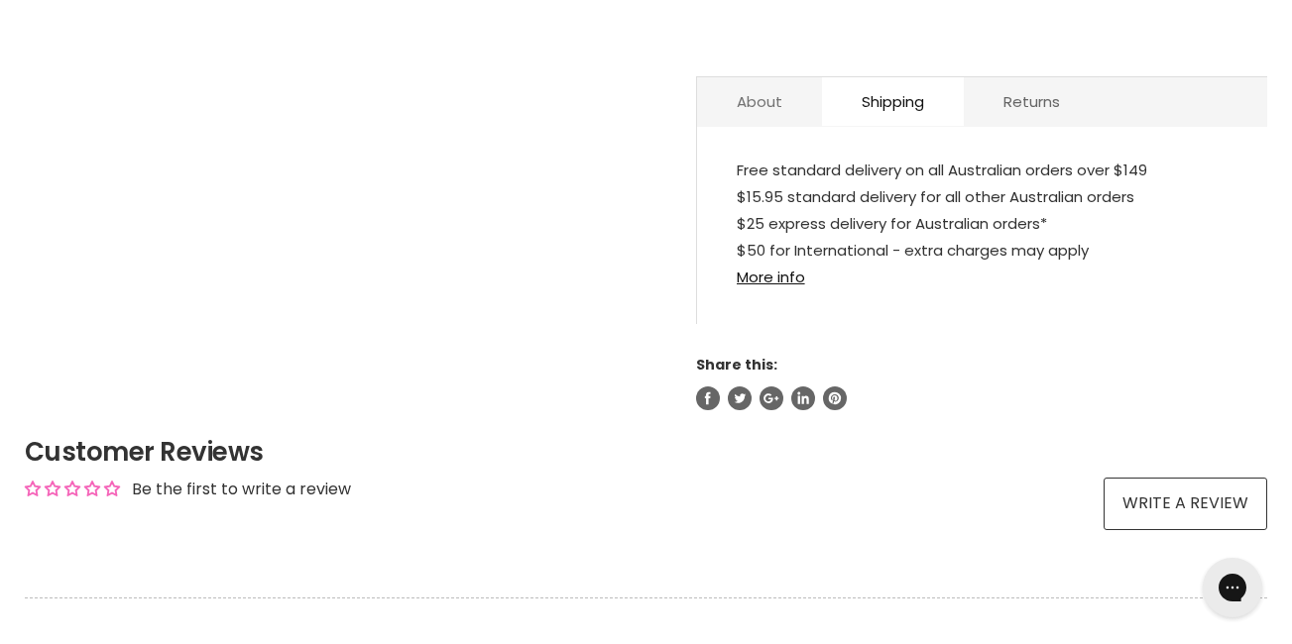
click at [771, 126] on link "About" at bounding box center [759, 101] width 125 height 49
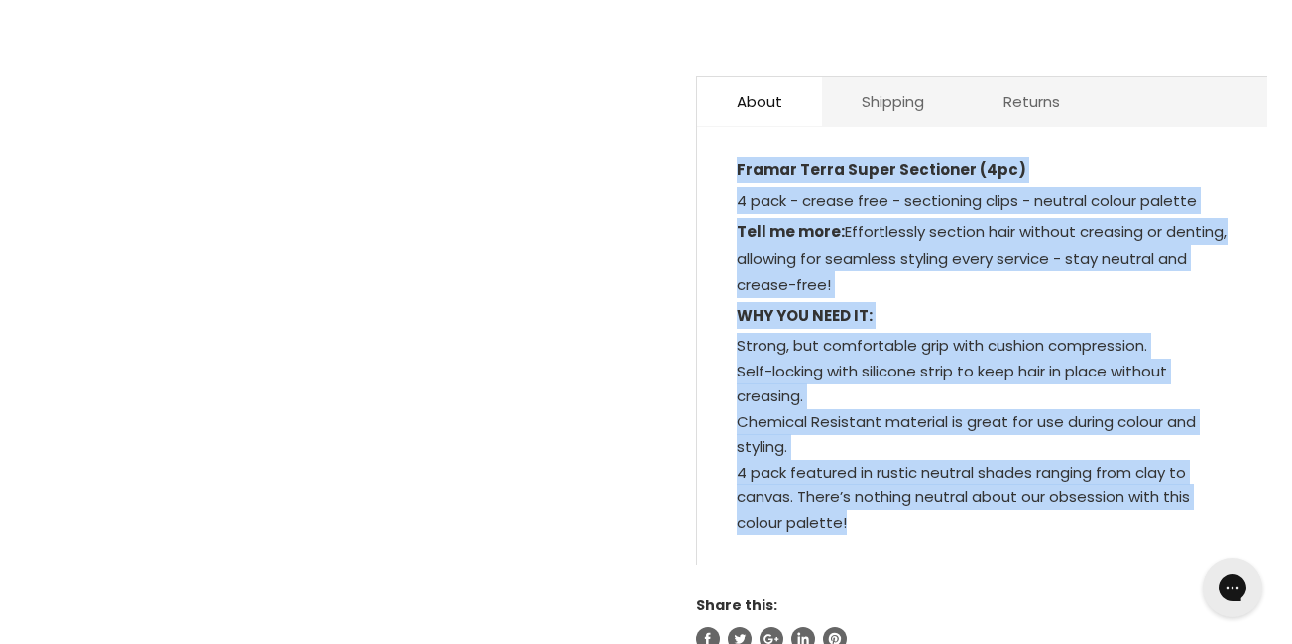
drag, startPoint x: 738, startPoint y: 197, endPoint x: 1051, endPoint y: 601, distance: 510.8
drag, startPoint x: 1051, startPoint y: 601, endPoint x: 932, endPoint y: 396, distance: 237.2
click at [932, 396] on li "Self-locking with silicone strip to keep hair in place without creasing." at bounding box center [982, 384] width 491 height 51
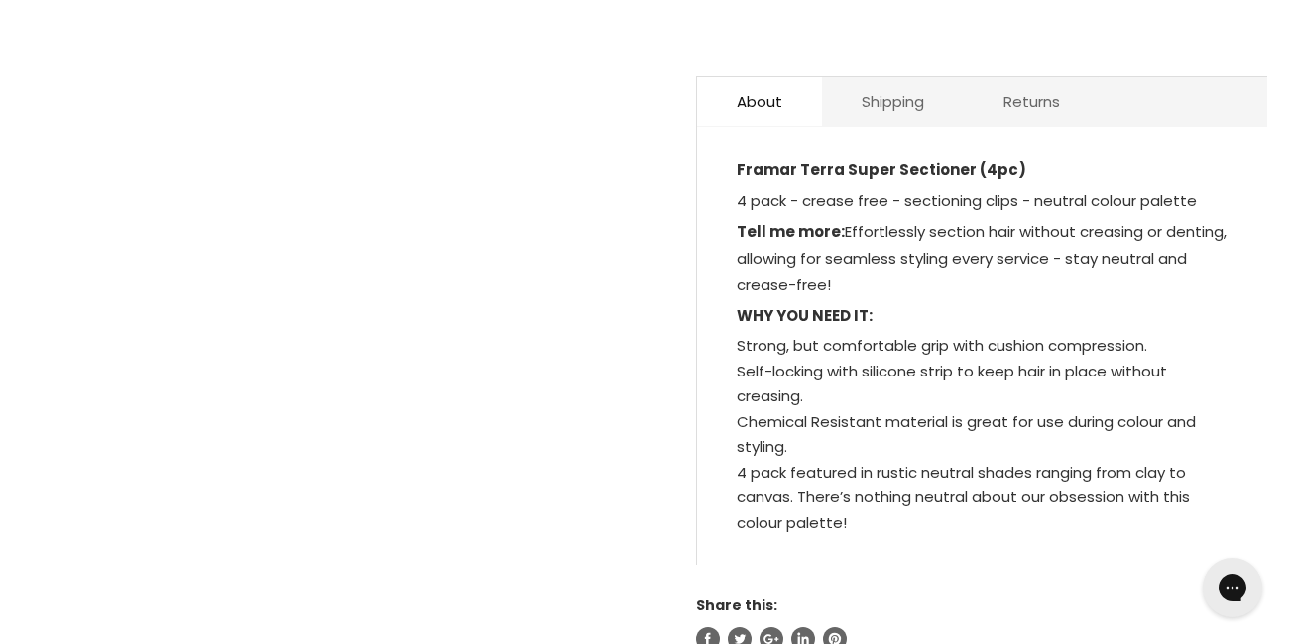
click at [852, 285] on p "Tell me more: Effortlessly section hair without creasing or denting, allowing f…" at bounding box center [982, 260] width 491 height 84
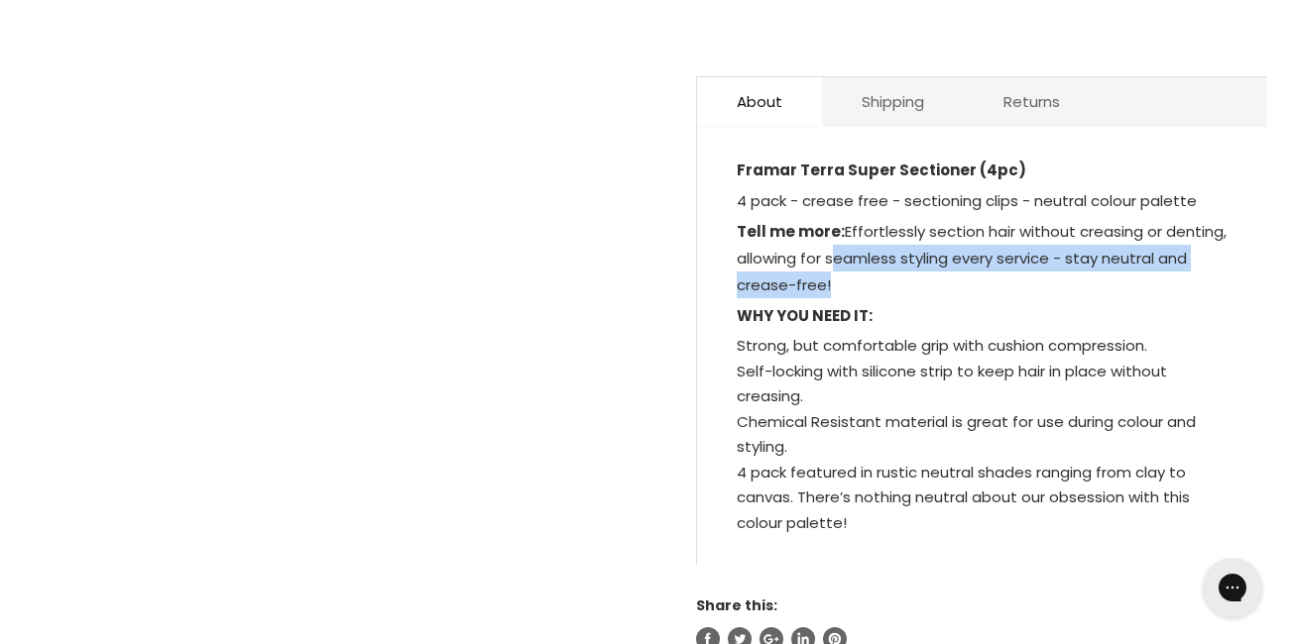
drag, startPoint x: 852, startPoint y: 285, endPoint x: 927, endPoint y: 325, distance: 85.6
click at [927, 302] on p "Tell me more: Effortlessly section hair without creasing or denting, allowing f…" at bounding box center [982, 260] width 491 height 84
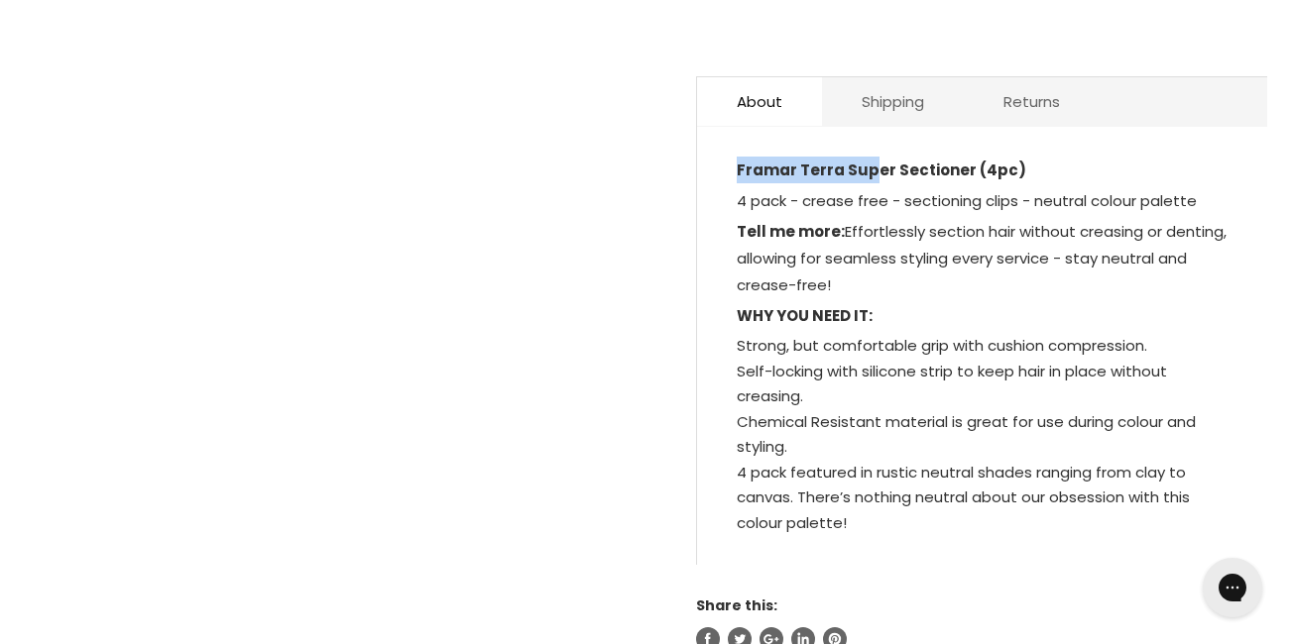
drag, startPoint x: 736, startPoint y: 205, endPoint x: 865, endPoint y: 173, distance: 133.7
click at [865, 173] on div "About Shipping Returns Framar Terra Super Sectioner (4pc) 4 pack - crease free …" at bounding box center [981, 320] width 571 height 489
drag, startPoint x: 865, startPoint y: 173, endPoint x: 750, endPoint y: 301, distance: 172.0
click at [750, 301] on p "Tell me more: Effortlessly section hair without creasing or denting, allowing f…" at bounding box center [982, 260] width 491 height 84
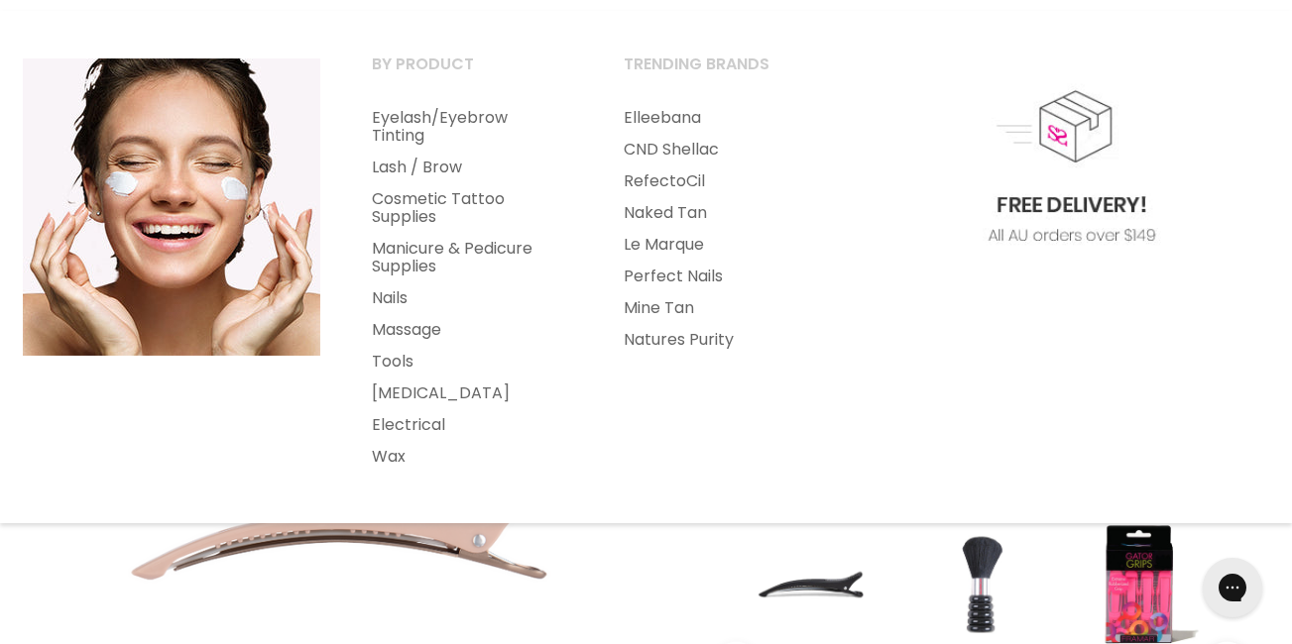
scroll to position [202, 0]
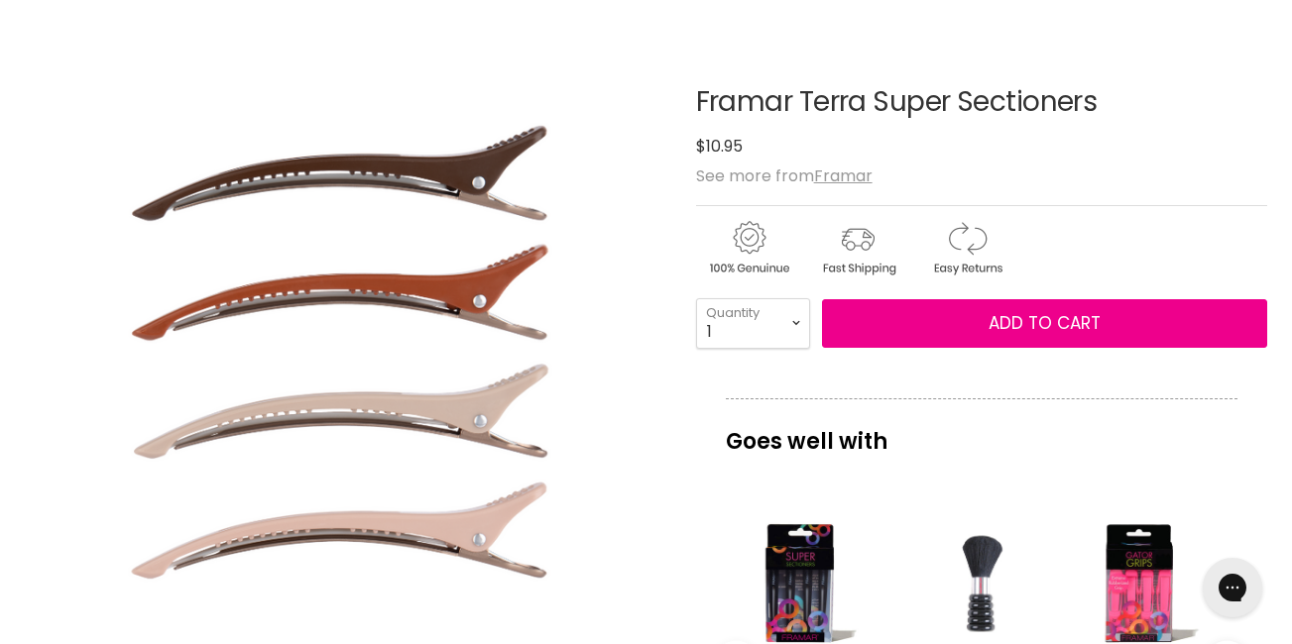
click at [793, 118] on h1 "Framar Terra Super Sectioners" at bounding box center [981, 102] width 571 height 31
drag, startPoint x: 793, startPoint y: 171, endPoint x: 860, endPoint y: 183, distance: 68.6
click at [860, 161] on div "Framar Terra Super Sectioners No reviews $10.95" at bounding box center [981, 123] width 571 height 73
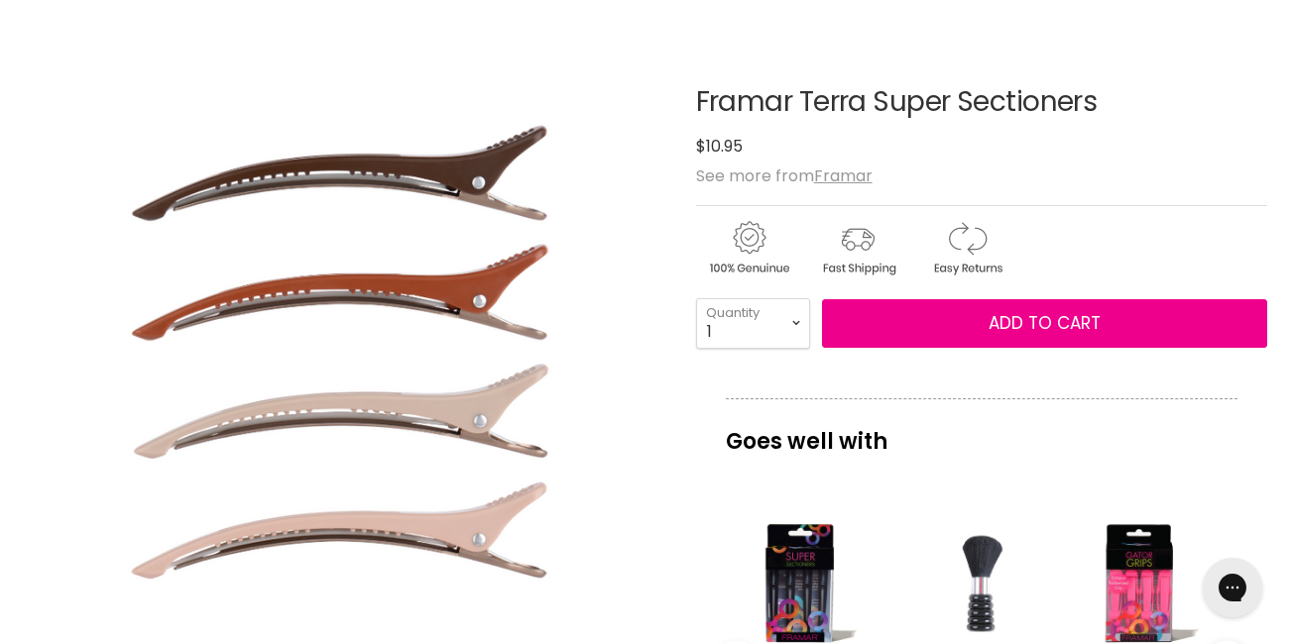
click at [803, 118] on h1 "Framar Terra Super Sectioners" at bounding box center [981, 102] width 571 height 31
drag, startPoint x: 803, startPoint y: 166, endPoint x: 761, endPoint y: 174, distance: 42.6
click at [761, 118] on h1 "Framar Terra Super Sectioners" at bounding box center [981, 102] width 571 height 31
click at [736, 158] on span "$10.95" at bounding box center [719, 146] width 47 height 23
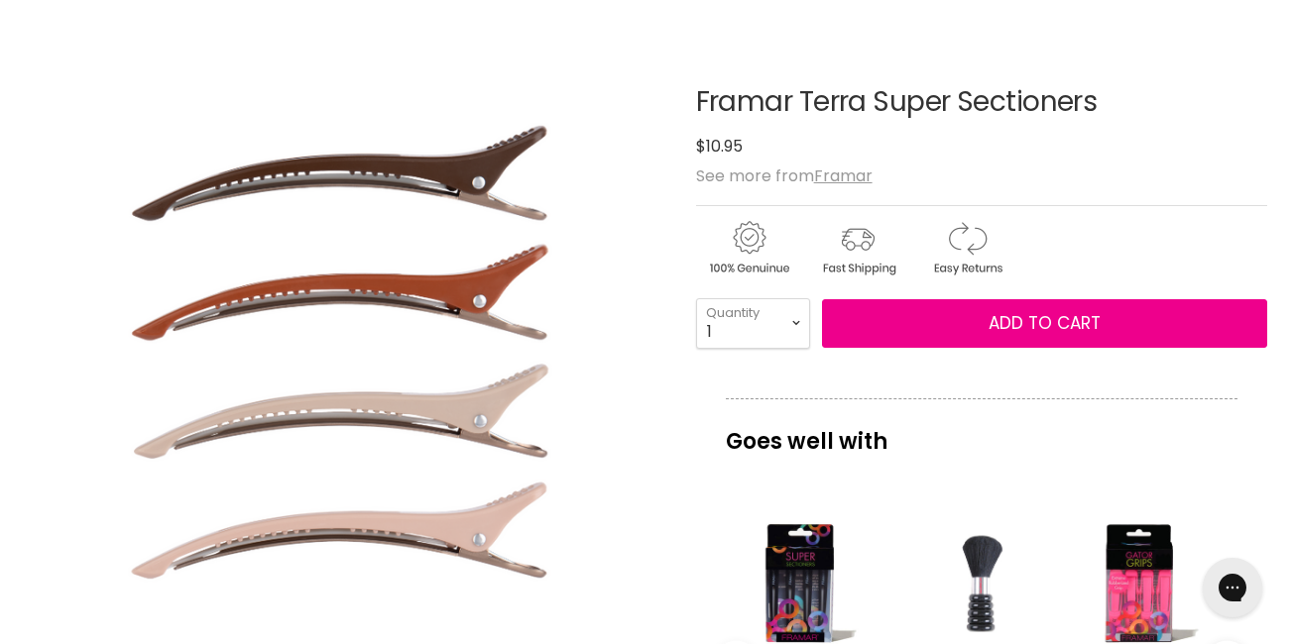
click at [736, 158] on span "$10.95" at bounding box center [719, 146] width 47 height 23
drag, startPoint x: 736, startPoint y: 201, endPoint x: 794, endPoint y: 209, distance: 59.0
click at [794, 160] on div "$10.95" at bounding box center [981, 146] width 571 height 27
click at [921, 161] on div "Framar Terra Super Sectioners No reviews $10.95" at bounding box center [981, 123] width 571 height 73
click at [764, 118] on h1 "Framar Terra Super Sectioners" at bounding box center [981, 102] width 571 height 31
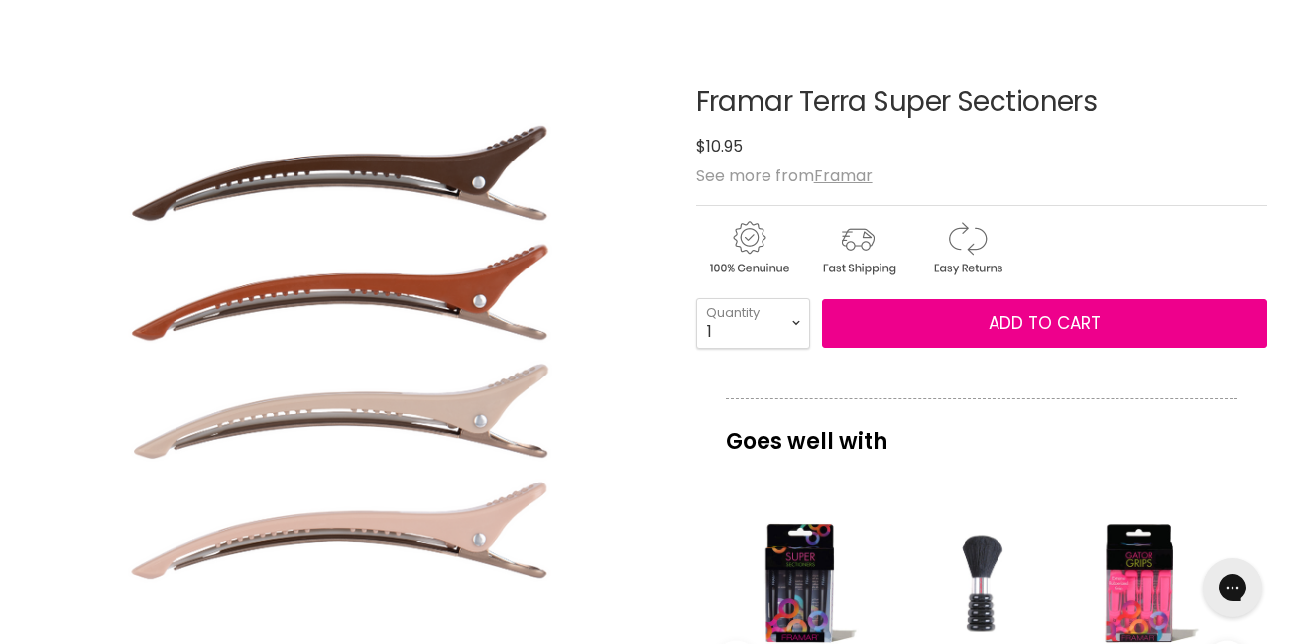
click at [764, 118] on h1 "Framar Terra Super Sectioners" at bounding box center [981, 102] width 571 height 31
drag, startPoint x: 764, startPoint y: 163, endPoint x: 880, endPoint y: 192, distance: 119.7
click at [880, 160] on div "$10.95" at bounding box center [981, 146] width 571 height 27
click at [730, 118] on h1 "Framar Terra Super Sectioners" at bounding box center [981, 102] width 571 height 31
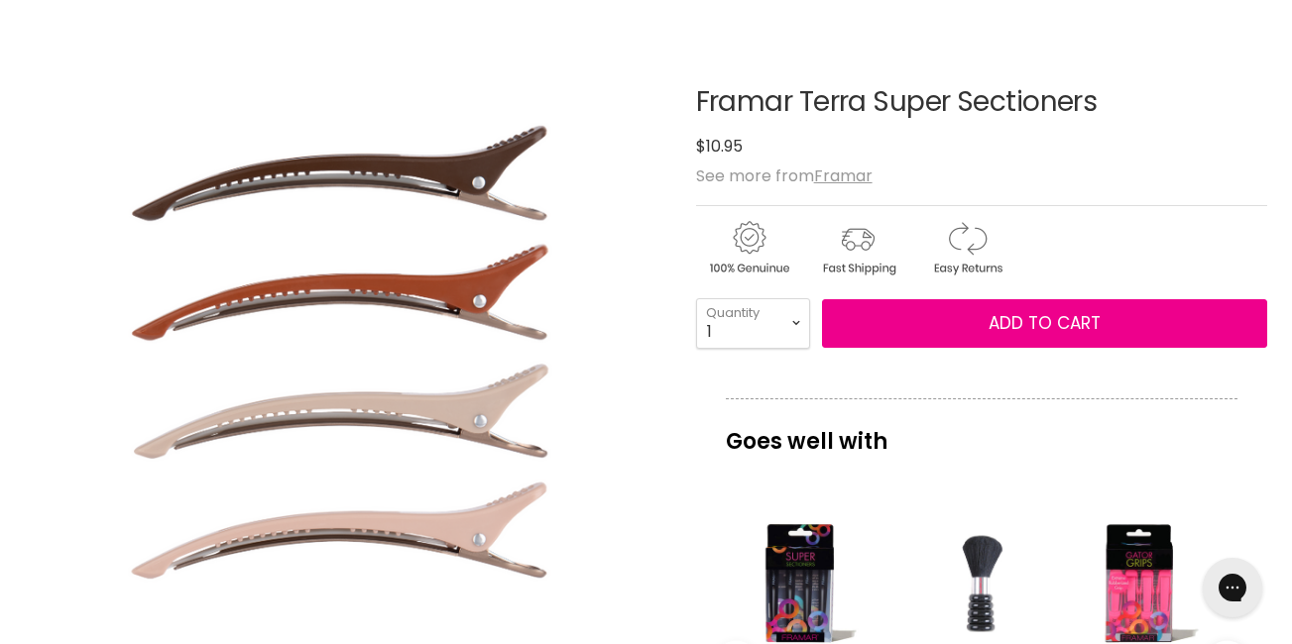
drag, startPoint x: 730, startPoint y: 175, endPoint x: 817, endPoint y: 197, distance: 89.9
click at [817, 160] on div "$10.95" at bounding box center [981, 146] width 571 height 27
click at [770, 160] on div "$10.95" at bounding box center [981, 146] width 571 height 27
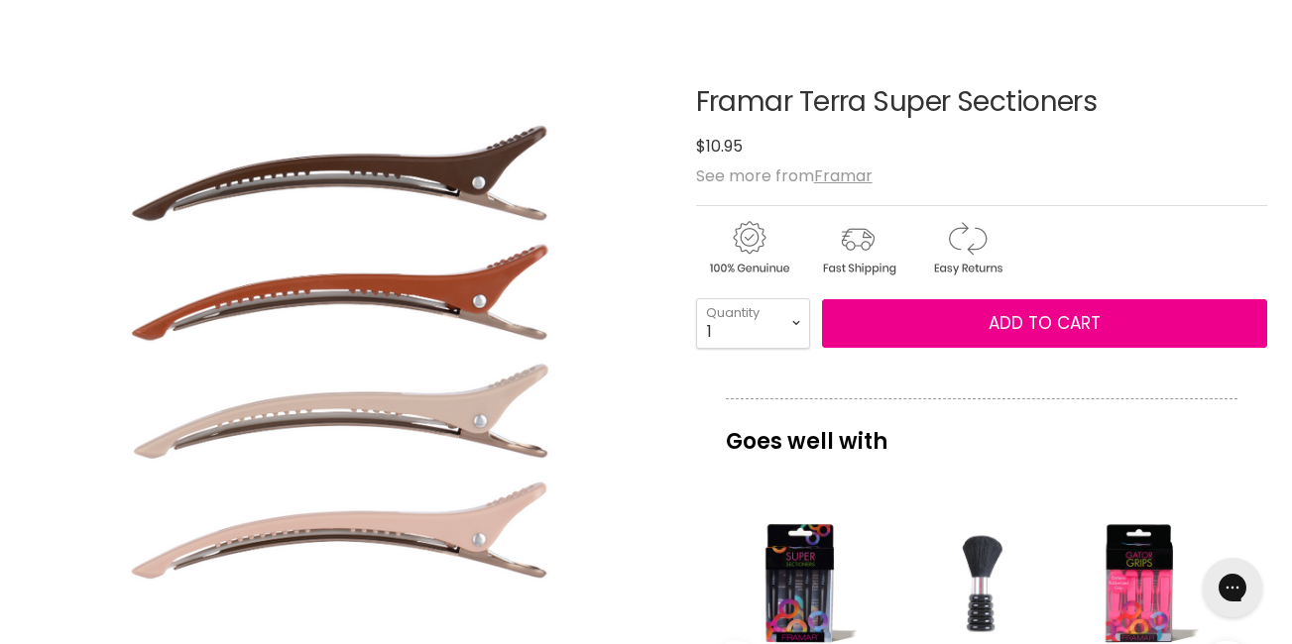
drag, startPoint x: 770, startPoint y: 211, endPoint x: 751, endPoint y: 179, distance: 36.9
click at [751, 161] on div "Framar Terra Super Sectioners No reviews $10.95" at bounding box center [981, 123] width 571 height 73
drag, startPoint x: 751, startPoint y: 179, endPoint x: 858, endPoint y: 171, distance: 107.4
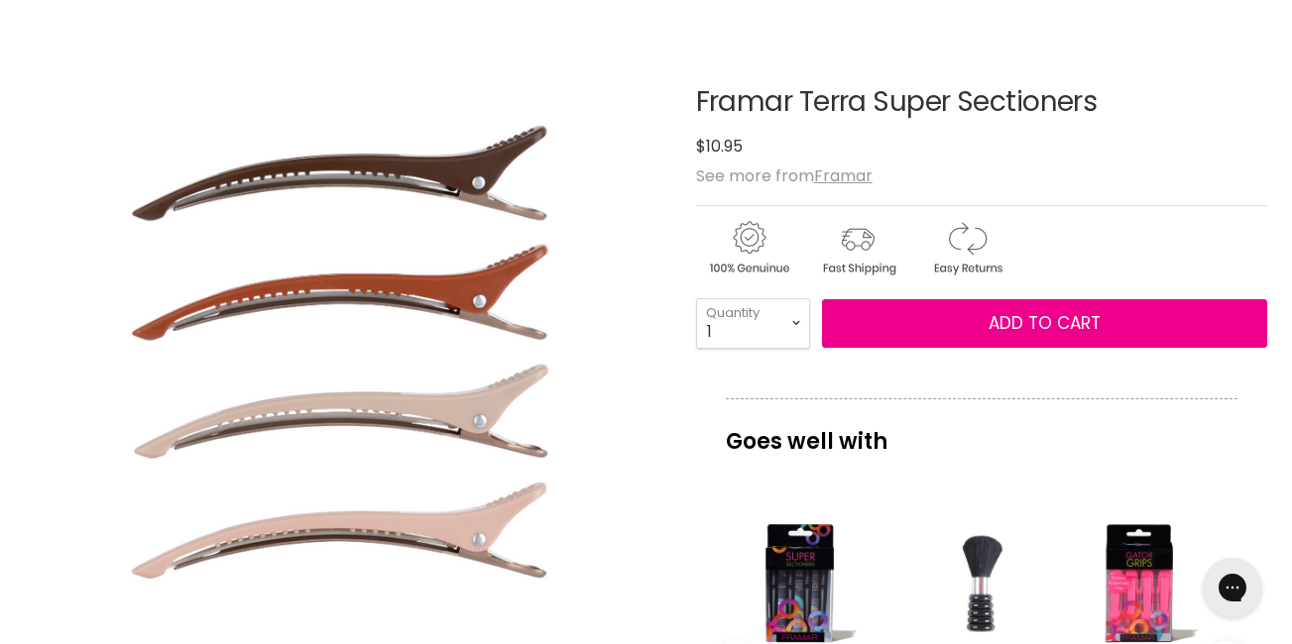
click at [858, 118] on h1 "Framar Terra Super Sectioners" at bounding box center [981, 102] width 571 height 31
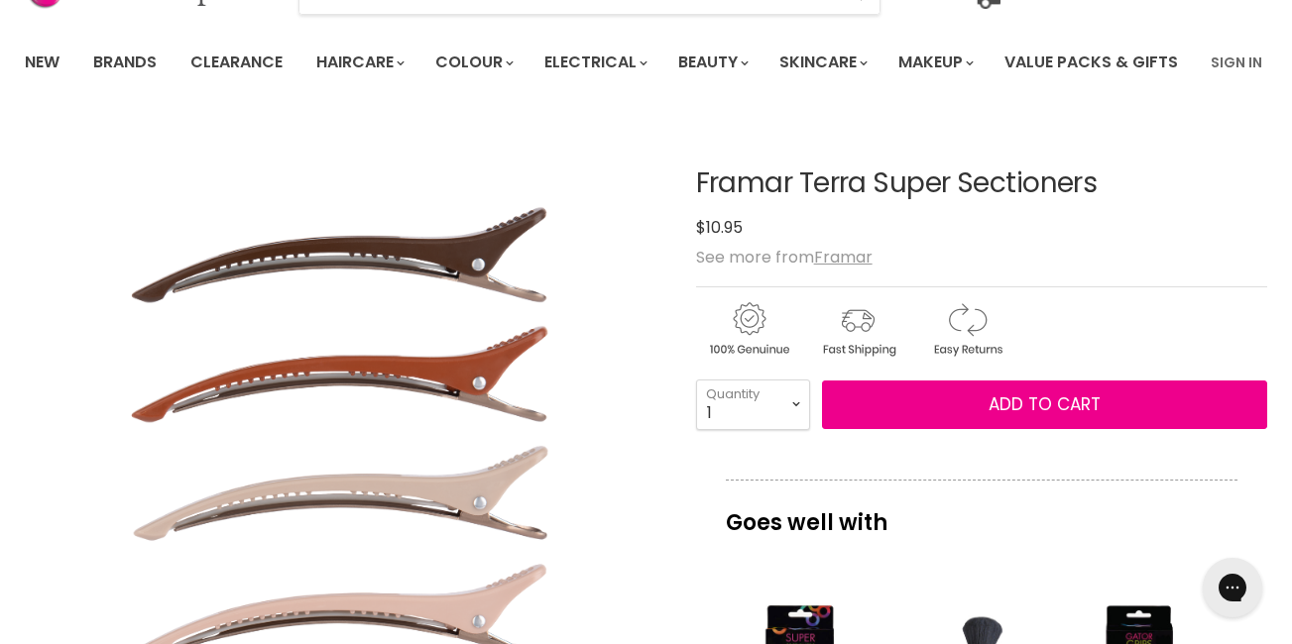
scroll to position [120, 0]
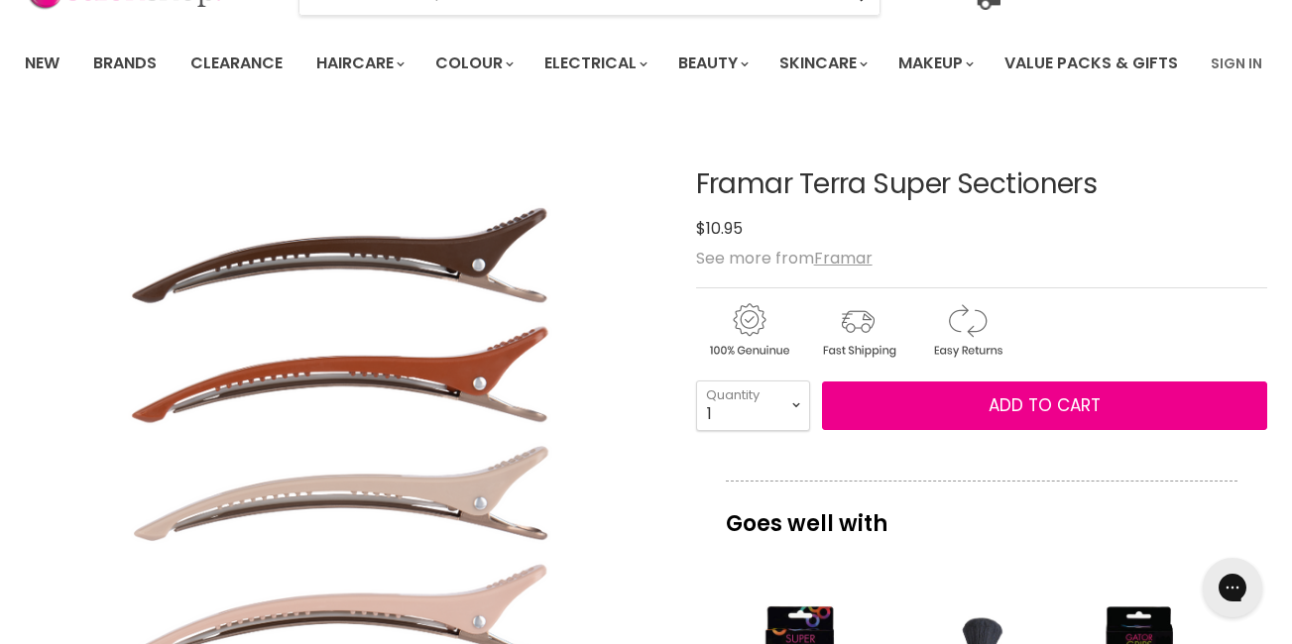
click at [800, 200] on h1 "Framar Terra Super Sectioners" at bounding box center [981, 185] width 571 height 31
drag, startPoint x: 800, startPoint y: 241, endPoint x: 1016, endPoint y: 285, distance: 220.7
click at [1016, 242] on div "$10.95" at bounding box center [981, 228] width 571 height 27
